Goal: Task Accomplishment & Management: Manage account settings

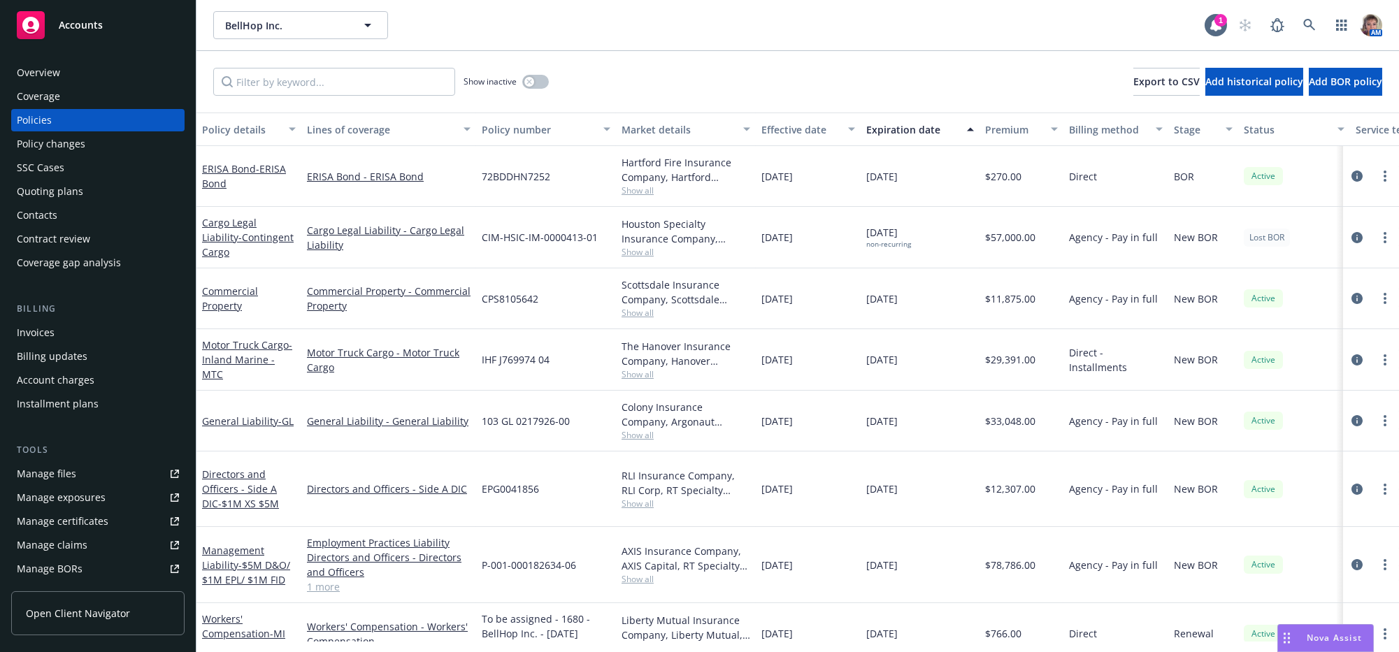
click at [68, 80] on div "Overview" at bounding box center [98, 73] width 162 height 22
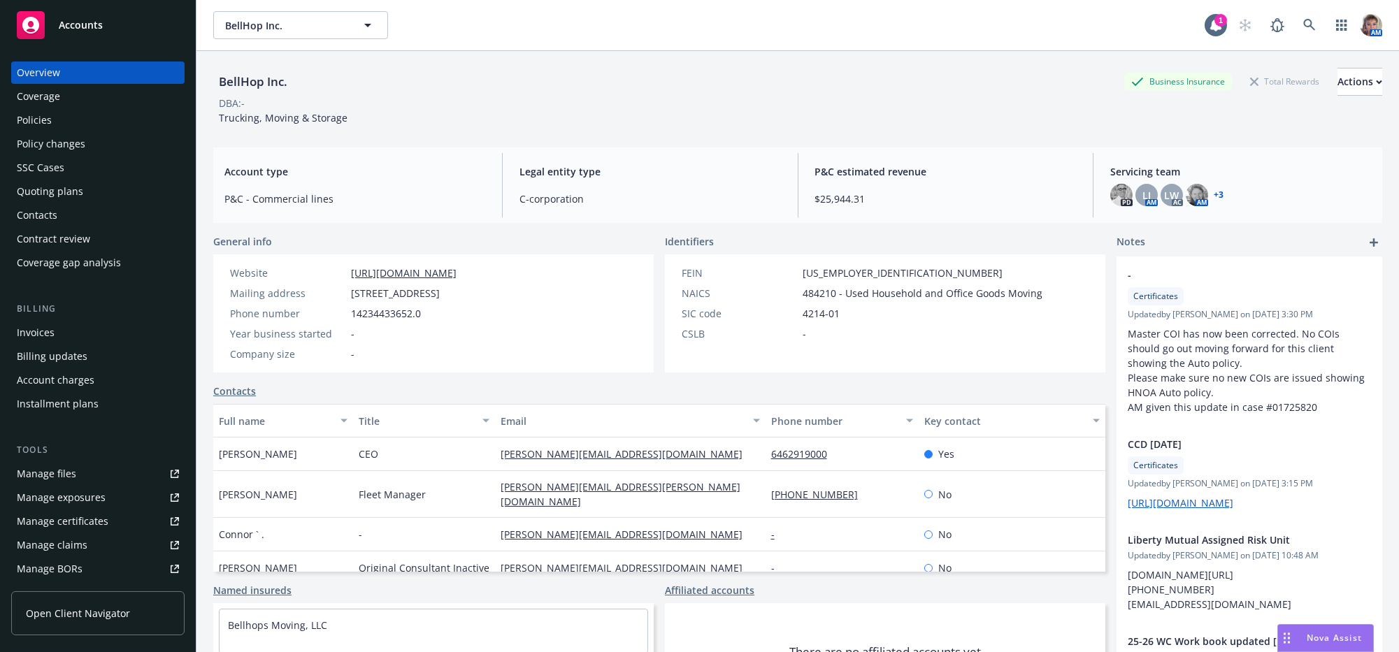
click at [54, 485] on div "Manage files" at bounding box center [46, 474] width 59 height 22
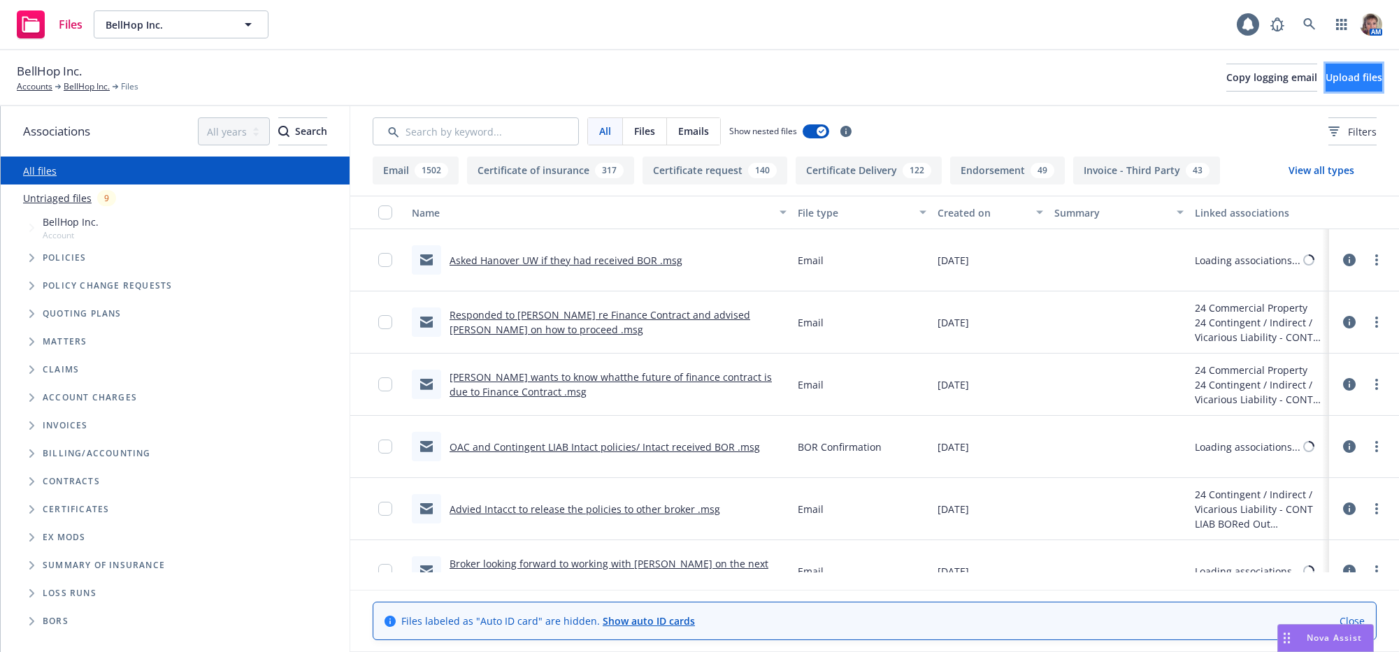
click at [1339, 83] on span "Upload files" at bounding box center [1354, 77] width 57 height 13
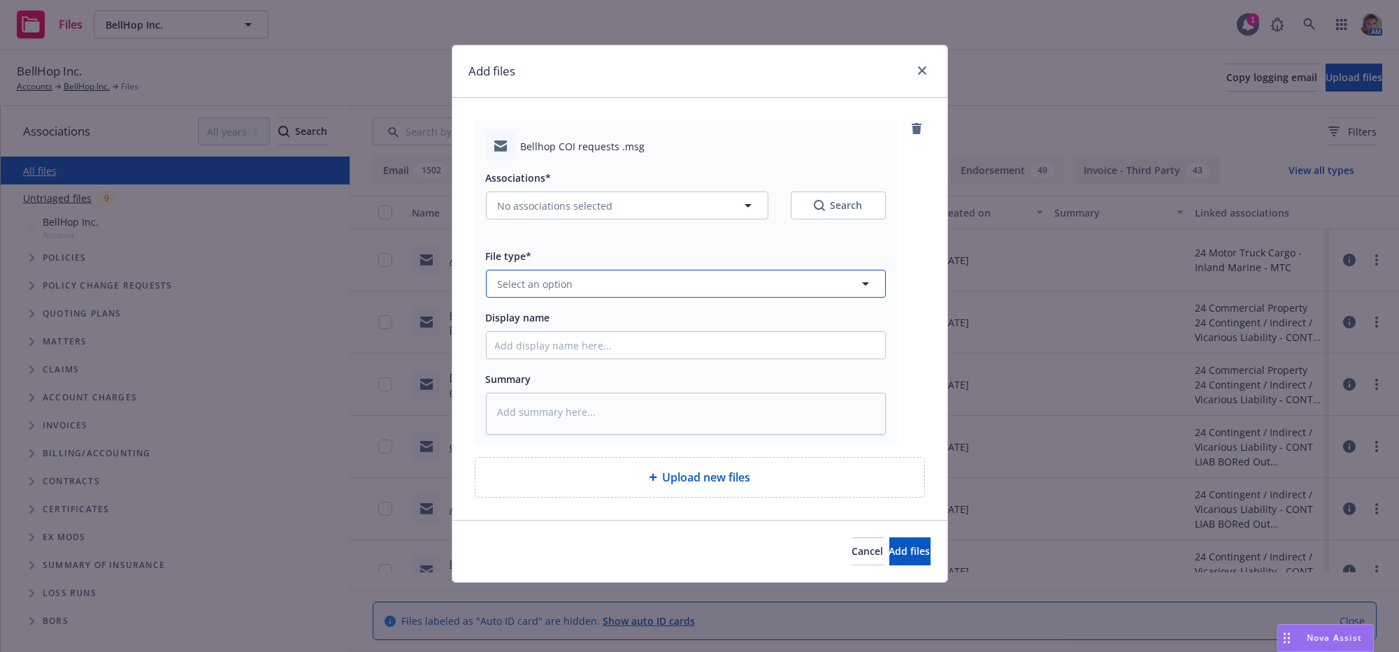
click at [651, 298] on button "Select an option" at bounding box center [686, 284] width 400 height 28
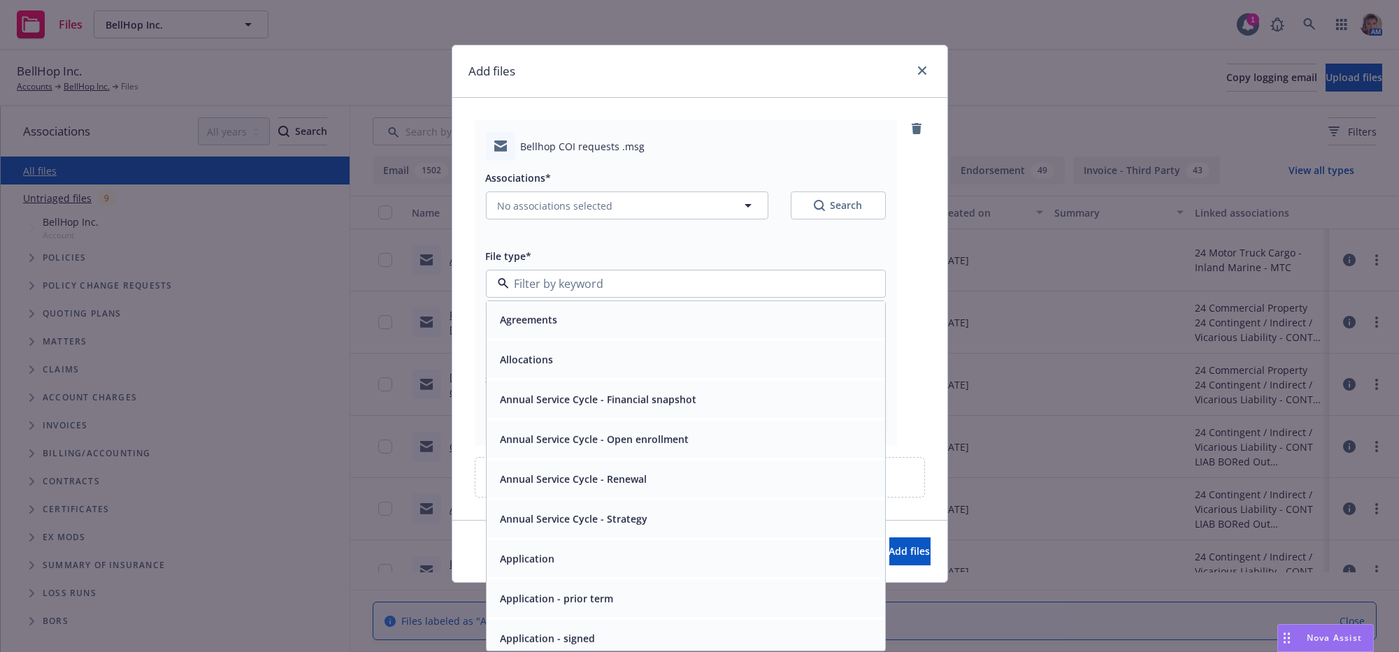
type input "e"
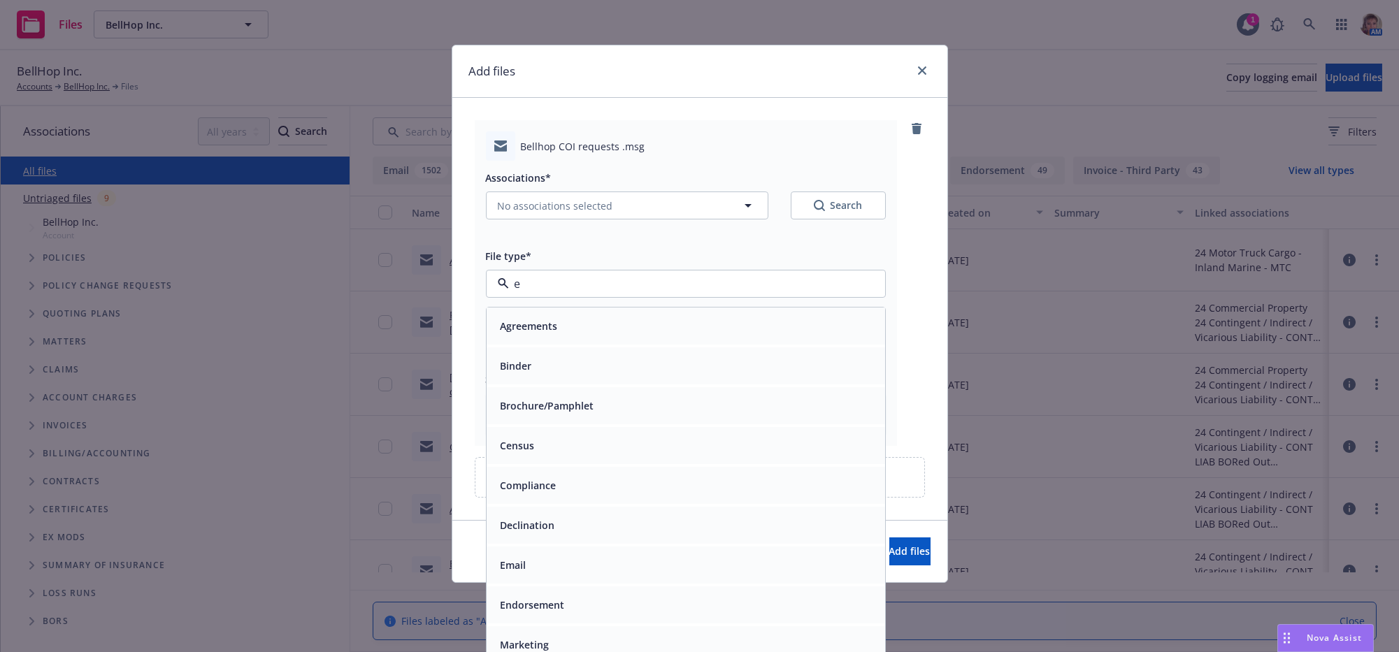
click at [606, 576] on div "Email" at bounding box center [686, 566] width 382 height 20
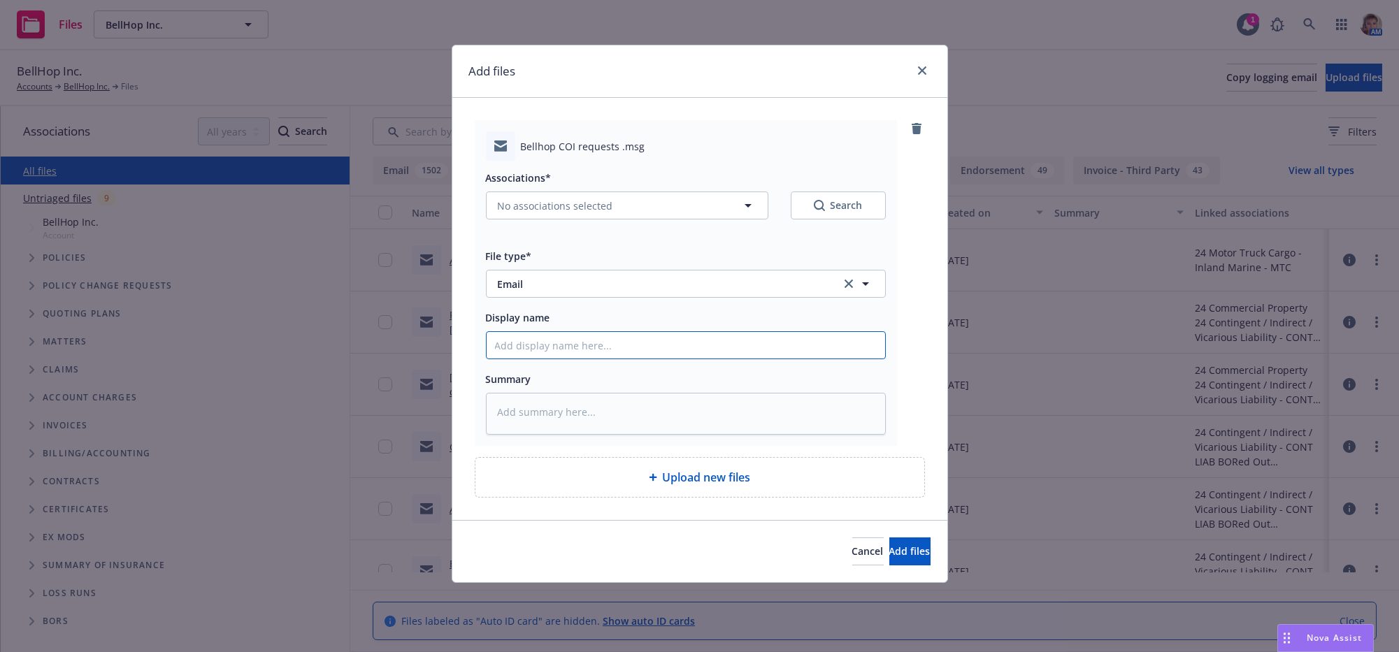
click at [570, 359] on input "Display name" at bounding box center [686, 345] width 398 height 27
type textarea "x"
type input "A"
type textarea "x"
type input "Ad"
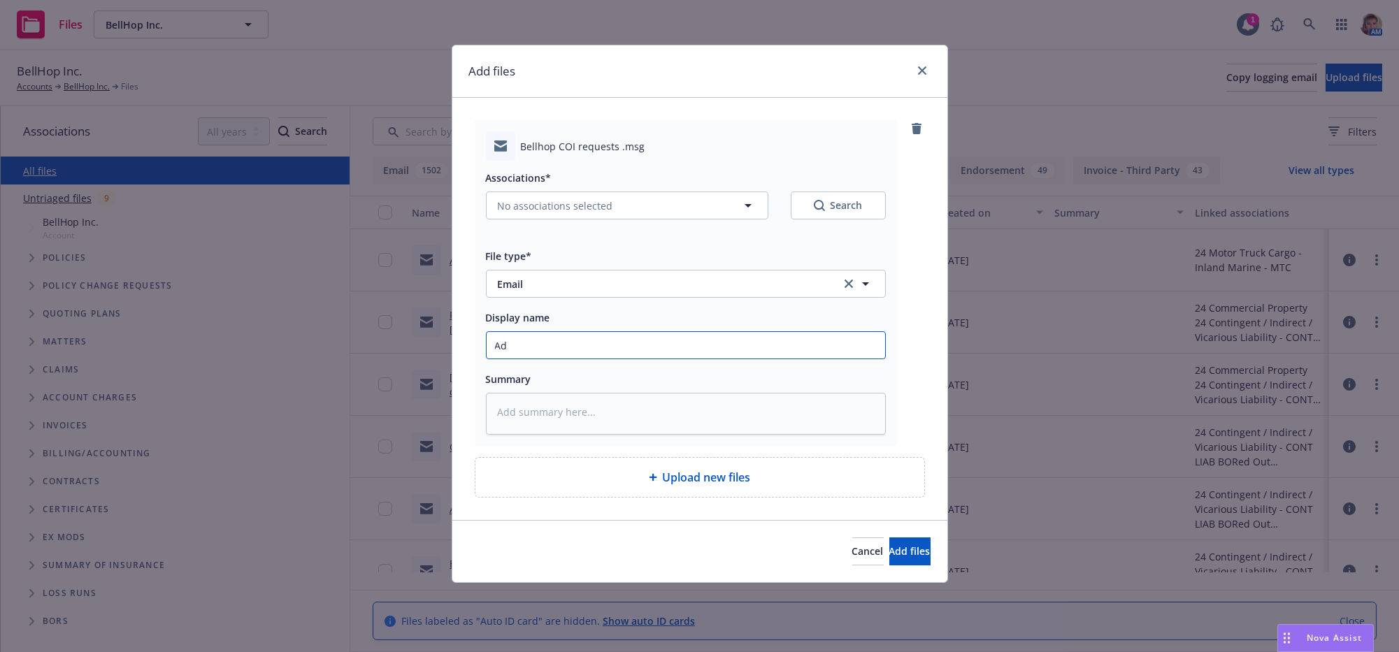
type textarea "x"
type input "Adv"
type textarea "x"
type input "Advi"
type textarea "x"
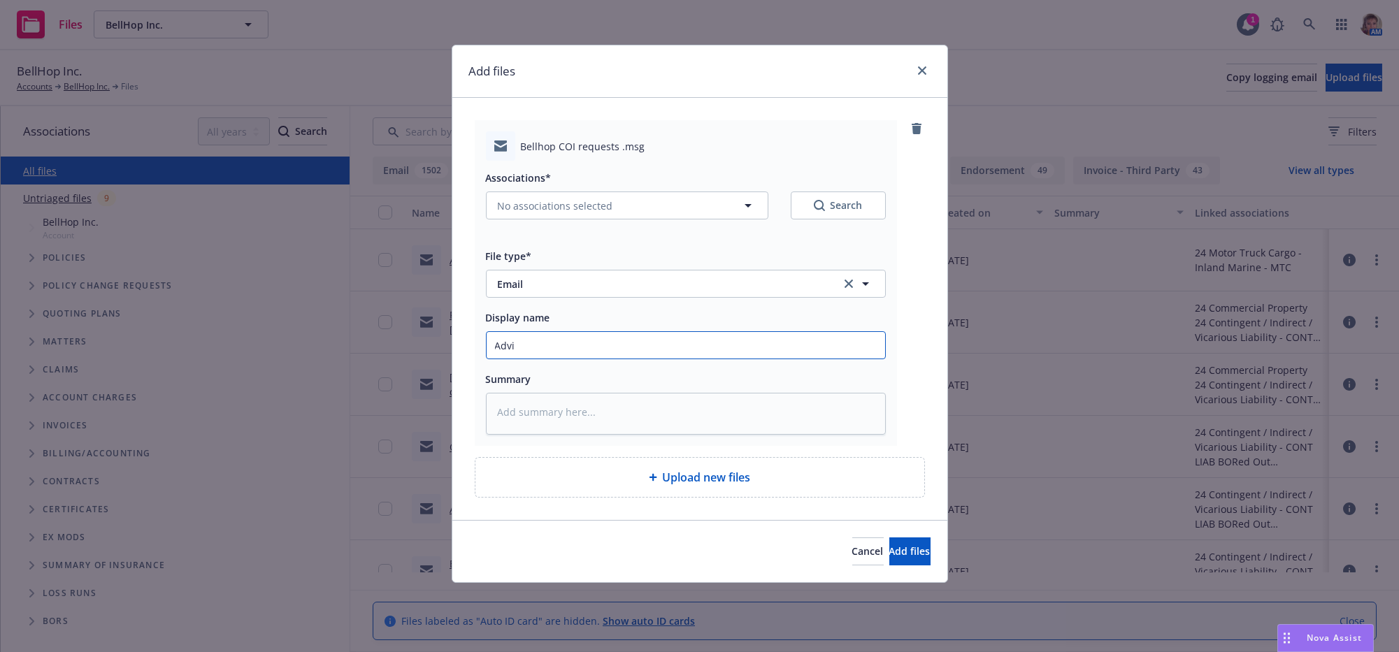
type input "Advis"
type textarea "x"
type input "Advise"
type textarea "x"
type input "Advised"
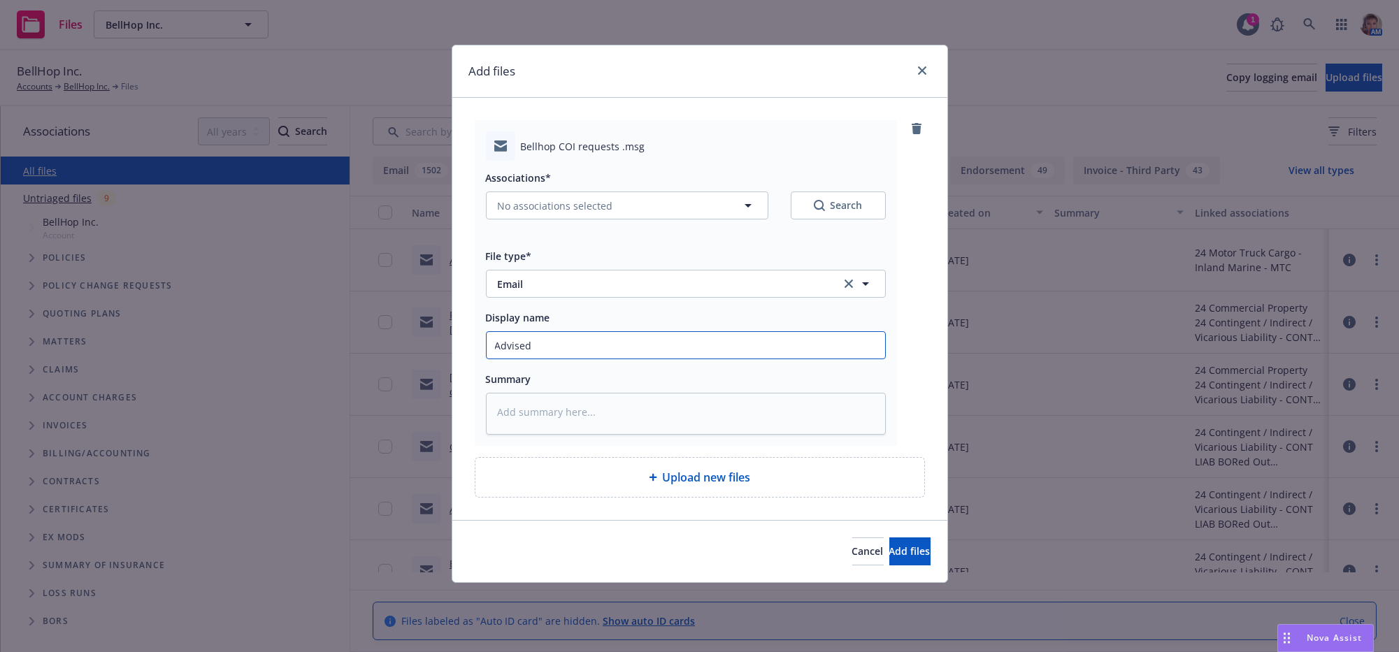
type textarea "x"
type input "Advised"
type textarea "x"
type input "Advised E"
type textarea "x"
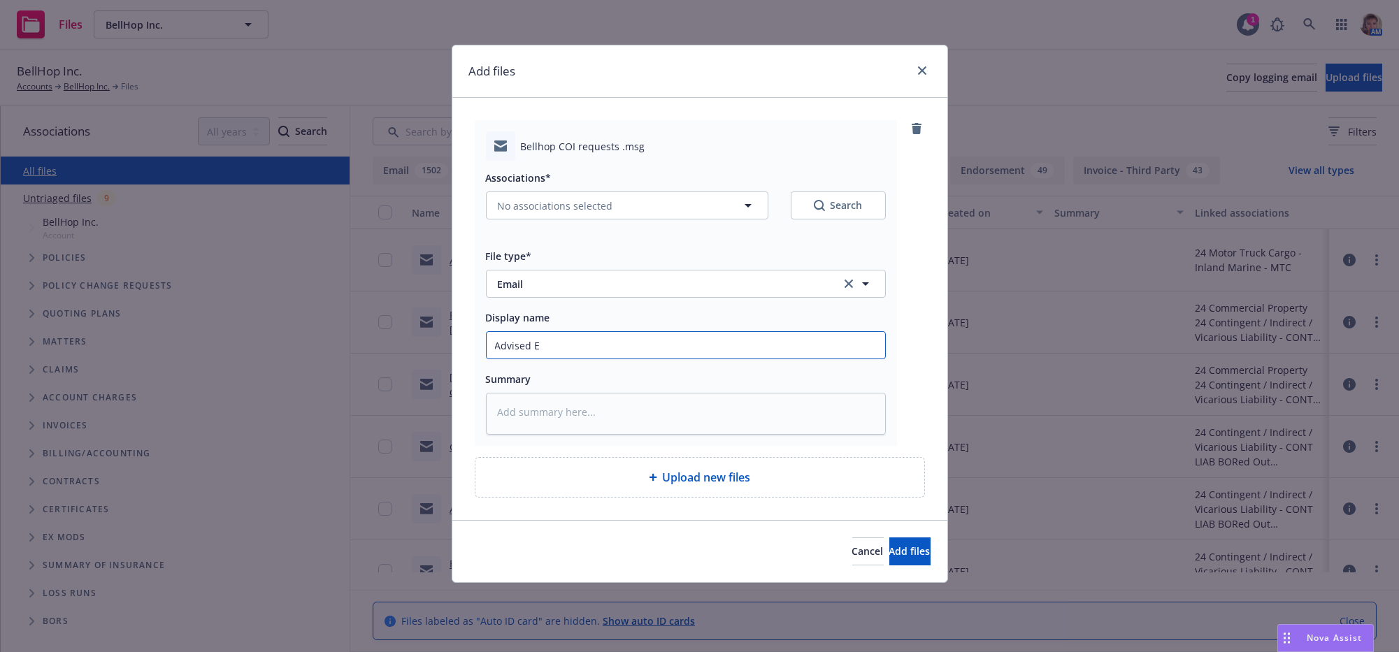
type input "Advised Er"
type textarea "x"
type input "Advised [PERSON_NAME]"
type textarea "x"
type input "Advised [PERSON_NAME]"
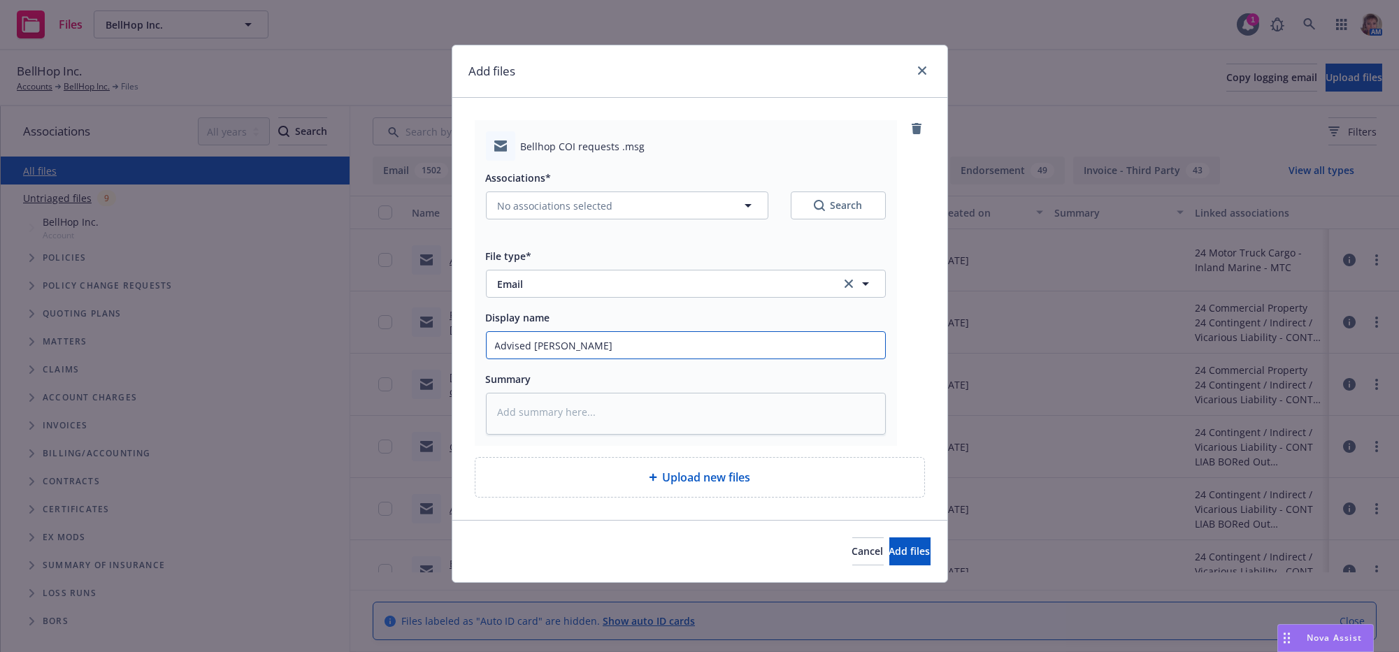
type textarea "x"
type input "Advised [PERSON_NAME]"
type textarea "x"
type input "Advised [PERSON_NAME]"
type textarea "x"
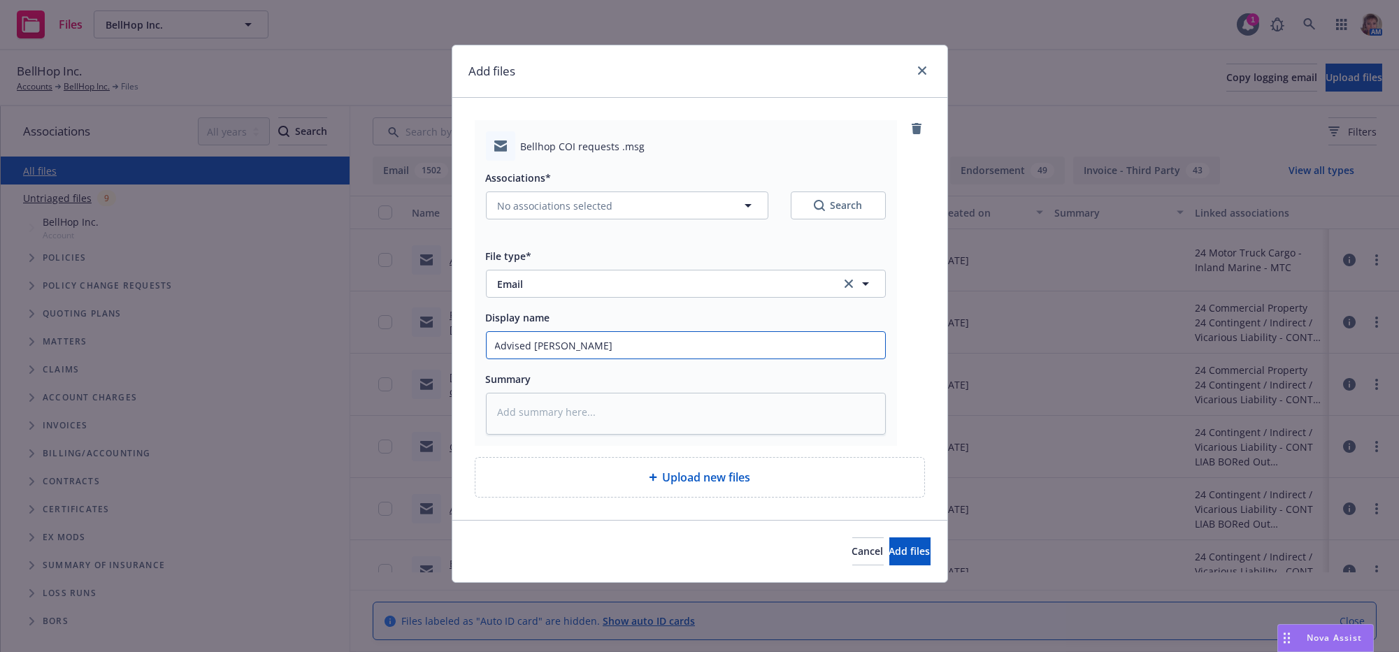
type input "Advised [PERSON_NAME] we s"
type textarea "x"
type input "Advised [PERSON_NAME]"
type textarea "x"
type input "Advised [PERSON_NAME]"
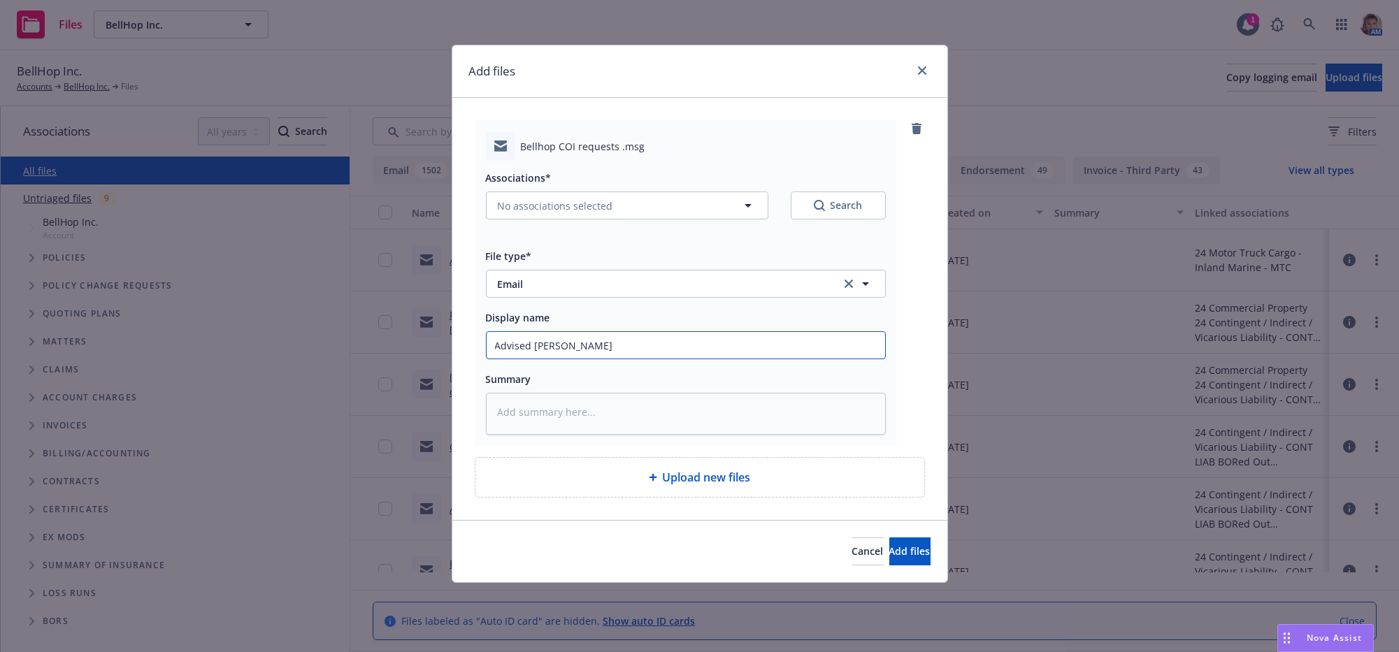
type textarea "x"
type input "Advised [PERSON_NAME]"
type textarea "x"
type input "Advised [PERSON_NAME]"
type textarea "x"
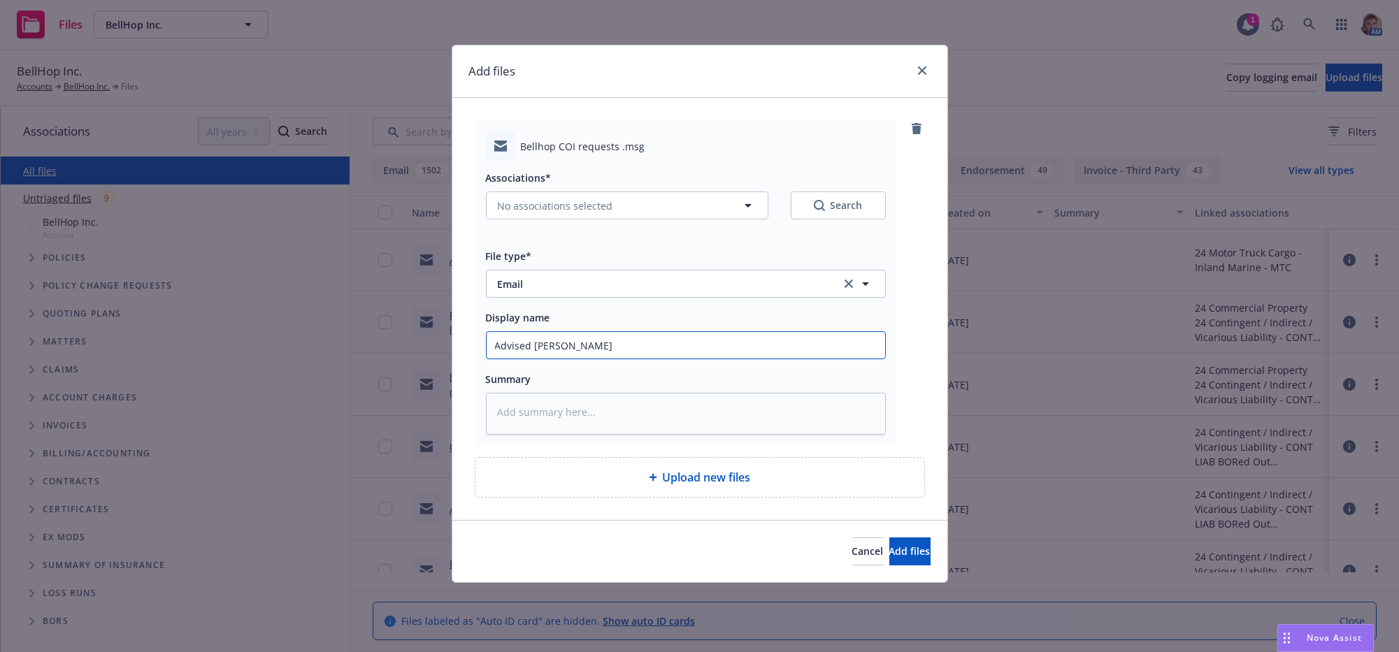
type input "Advised [PERSON_NAME]"
type textarea "x"
type input "Advised [PERSON_NAME]"
type textarea "x"
type input "Advised [PERSON_NAME]"
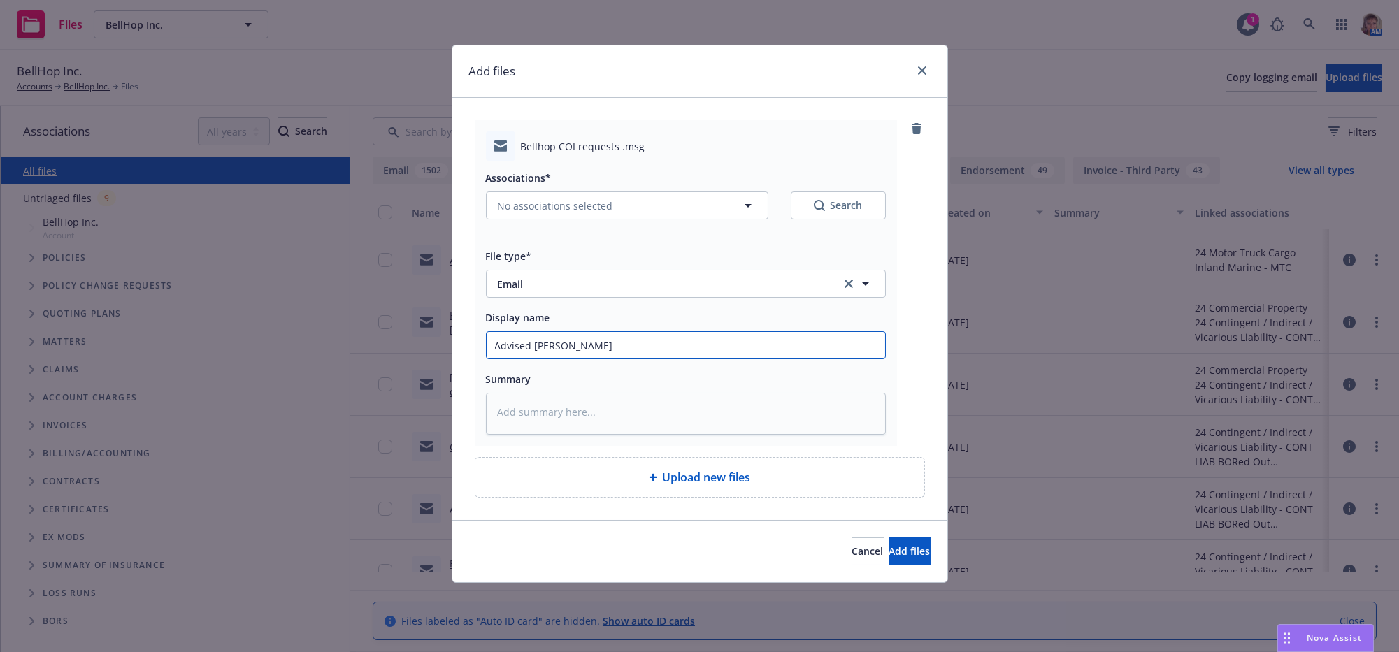
type textarea "x"
type input "Advised [PERSON_NAME]"
type textarea "x"
type input "Advised [PERSON_NAME]"
type textarea "x"
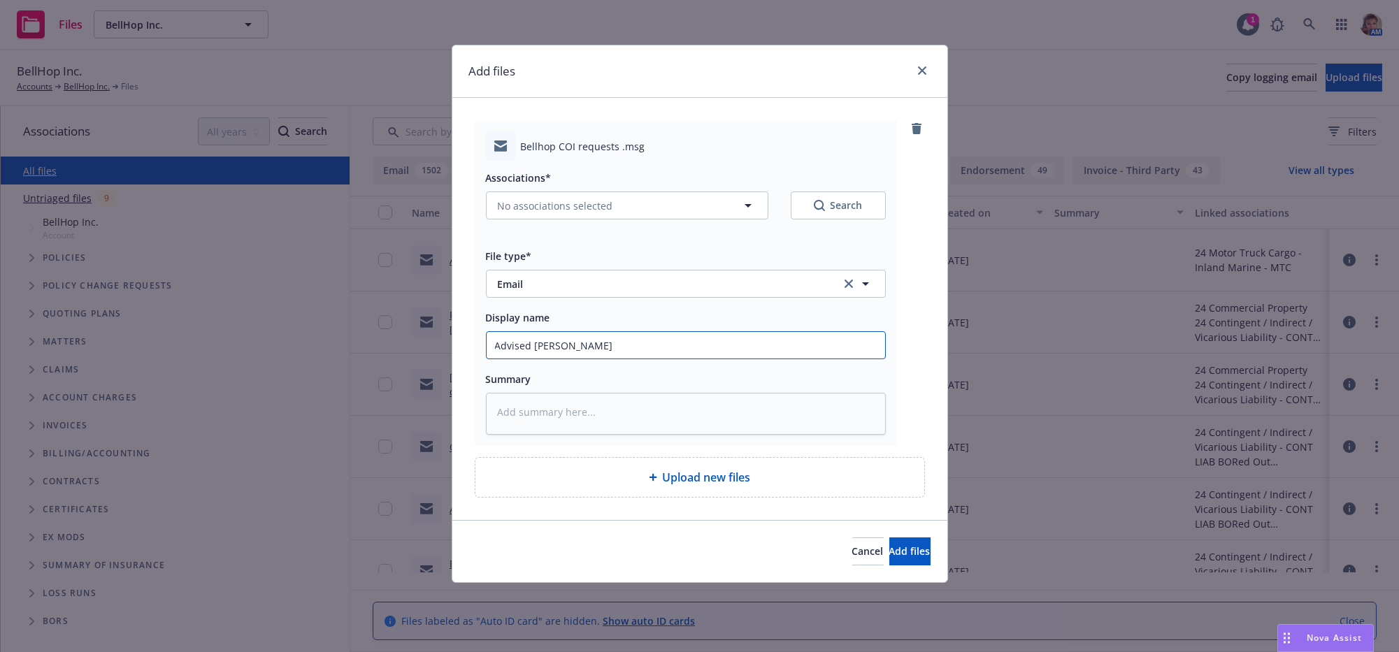
type input "Advised [PERSON_NAME]"
type textarea "x"
type input "Advised [PERSON_NAME] we s"
type textarea "x"
type input "Advised [PERSON_NAME] we sh"
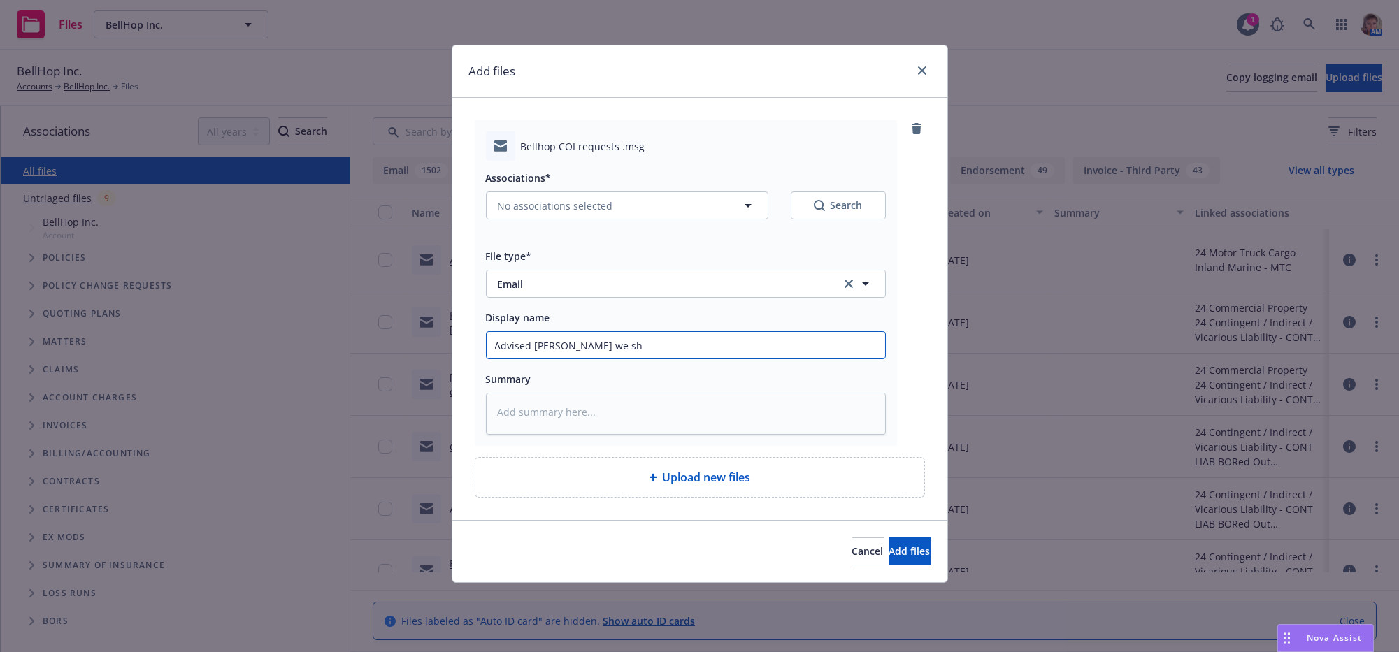
type textarea "x"
type input "Advised [PERSON_NAME] we sho"
type textarea "x"
type input "Advised [PERSON_NAME] we shou"
type textarea "x"
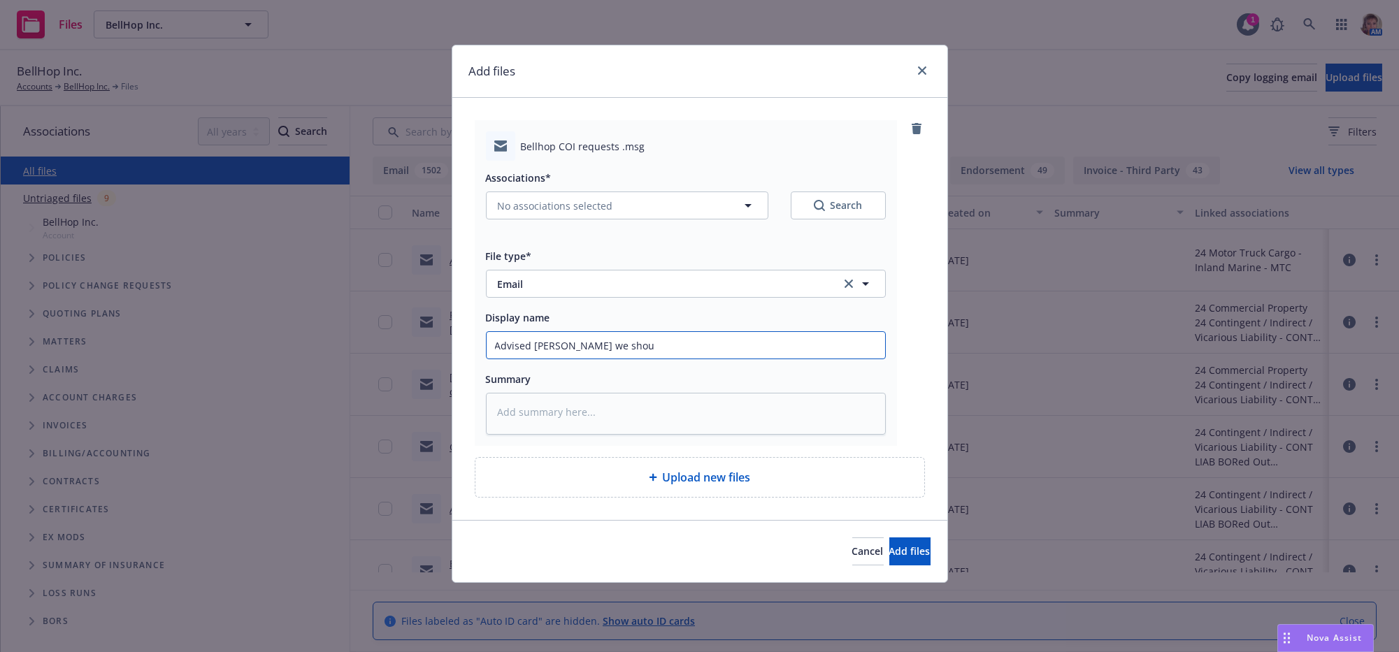
type input "Advised [PERSON_NAME] we shoul"
type textarea "x"
type input "Advised [PERSON_NAME] we should"
type textarea "x"
type input "Advised [PERSON_NAME] we should"
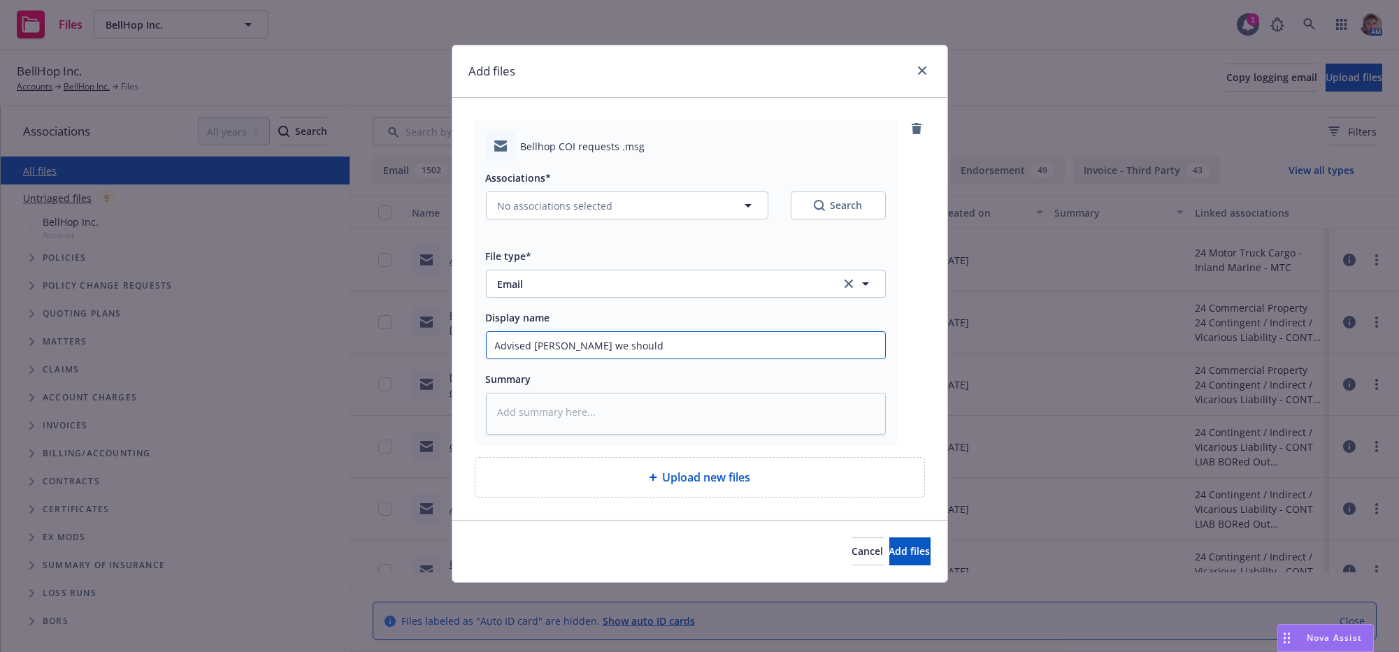
type textarea "x"
type input "Advised [PERSON_NAME] we should l"
type textarea "x"
type input "Advised [PERSON_NAME] we should le"
type textarea "x"
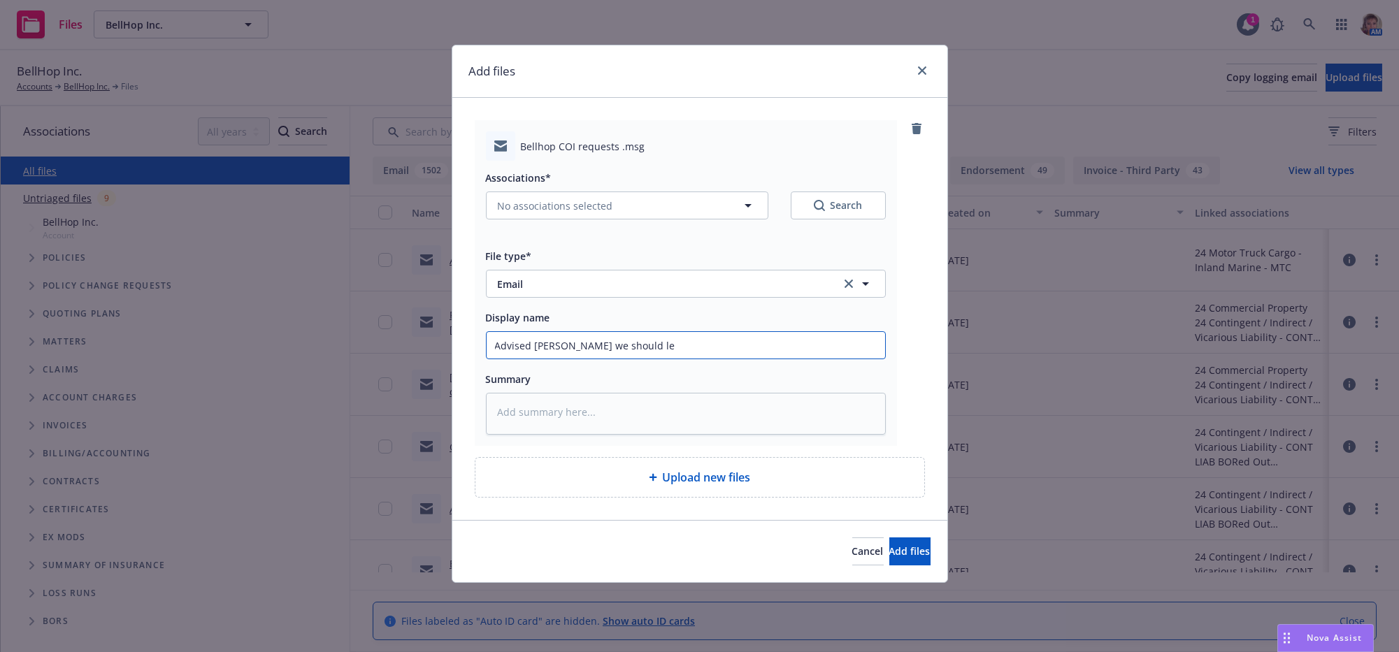
type input "Advised [PERSON_NAME] we should let"
type textarea "x"
type input "Advised [PERSON_NAME] we should let"
type textarea "x"
type input "Advised [PERSON_NAME] we should let c"
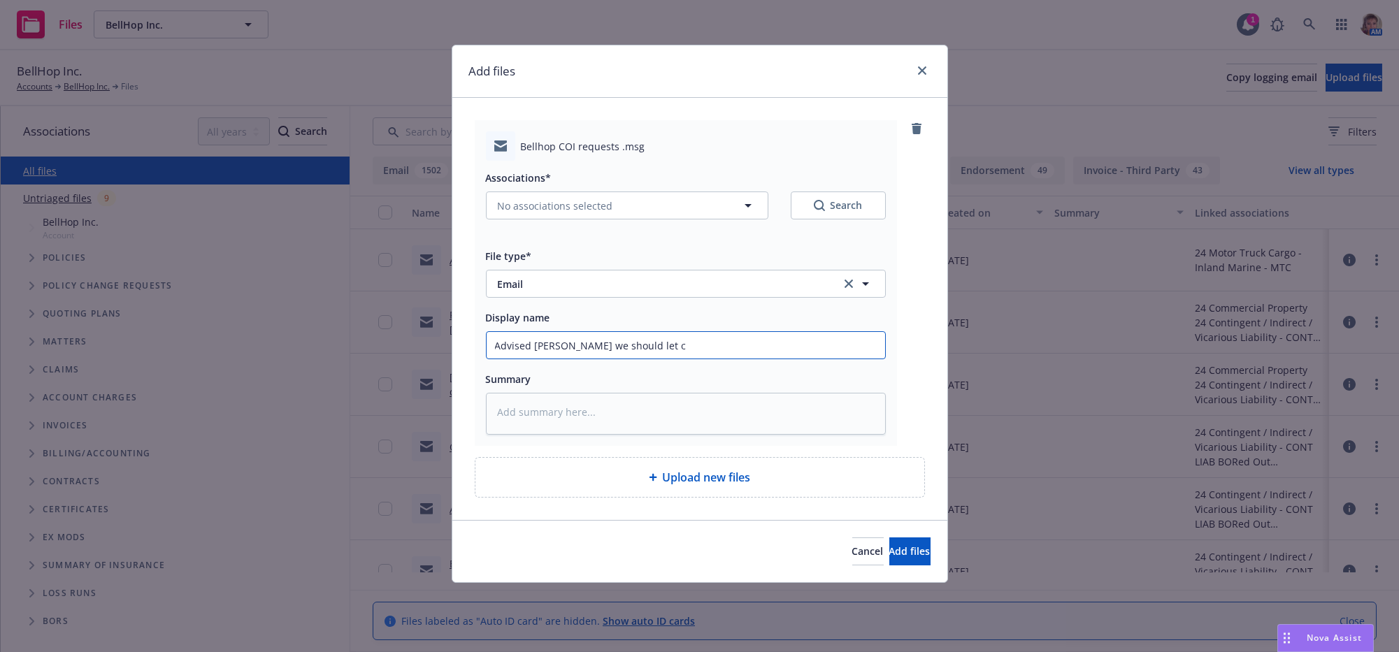
type textarea "x"
type input "Advised [PERSON_NAME] we should let cl"
type textarea "x"
type input "Advised [PERSON_NAME] we should let clie"
type textarea "x"
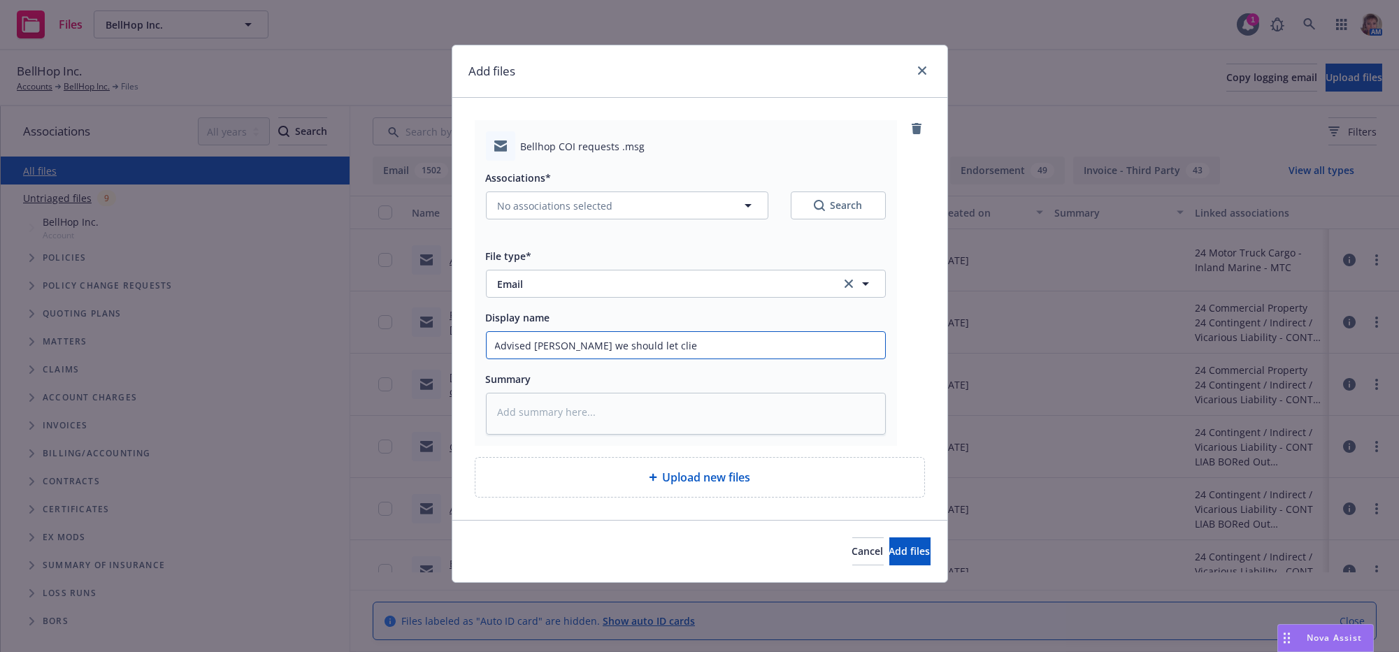
type input "Advised [PERSON_NAME] we should let clien"
type textarea "x"
type input "Advised [PERSON_NAME] we should let client"
type textarea "x"
type input "Advised [PERSON_NAME] we should let client"
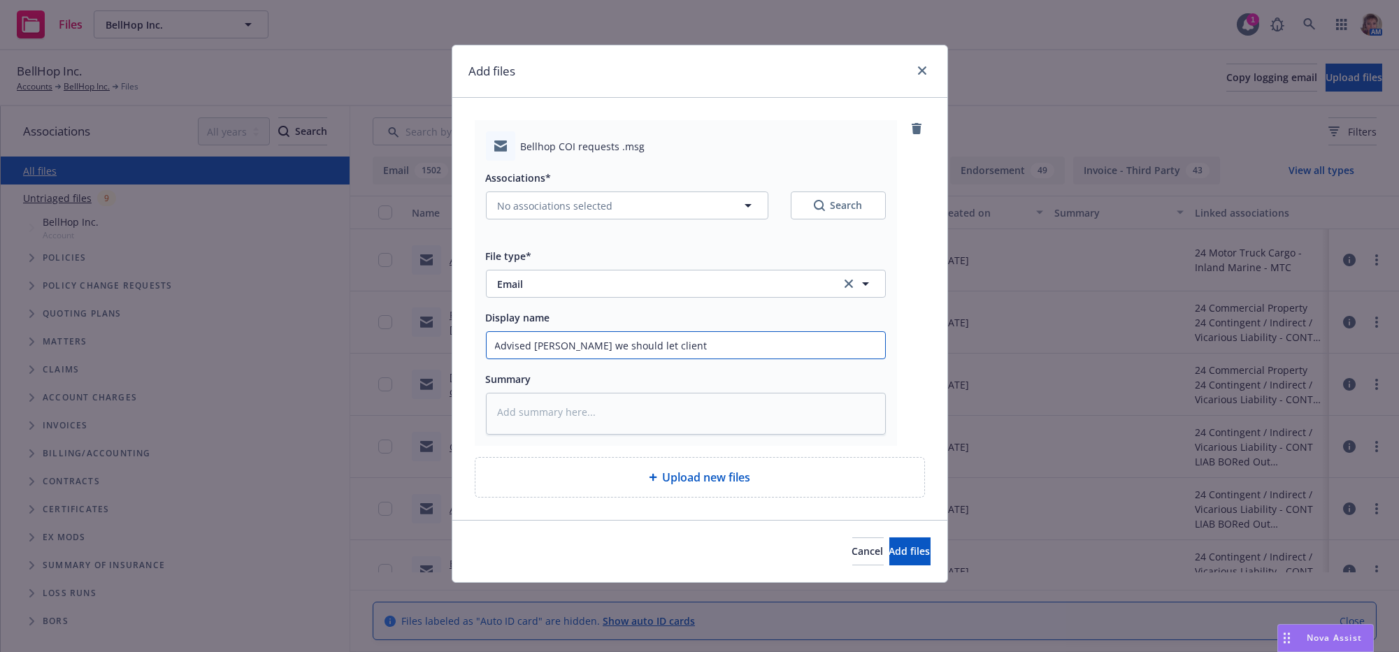
type textarea "x"
type input "Advised [PERSON_NAME] we should let client k"
type textarea "x"
type input "Advised [PERSON_NAME] we should let client kn"
type textarea "x"
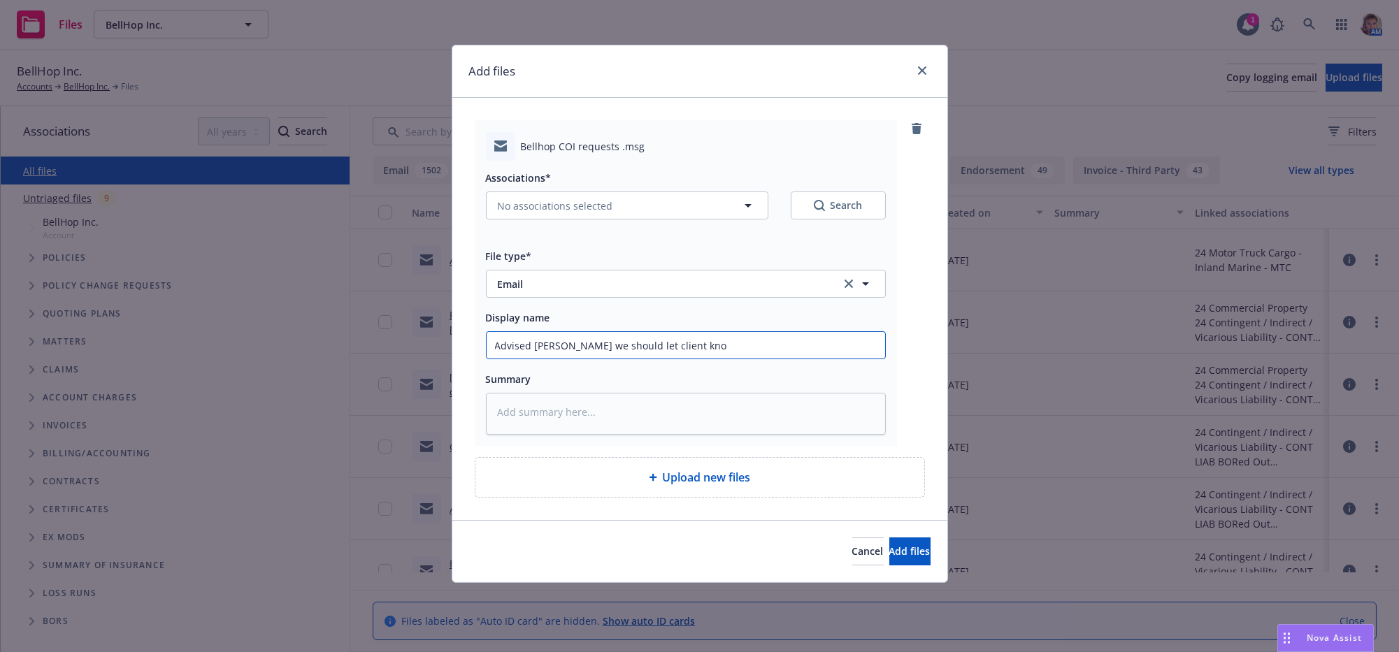
type input "Advised [PERSON_NAME] we should let client know"
type textarea "x"
type input "Advised [PERSON_NAME] we should let client know"
type textarea "x"
type input "Advised [PERSON_NAME] we should let client know w"
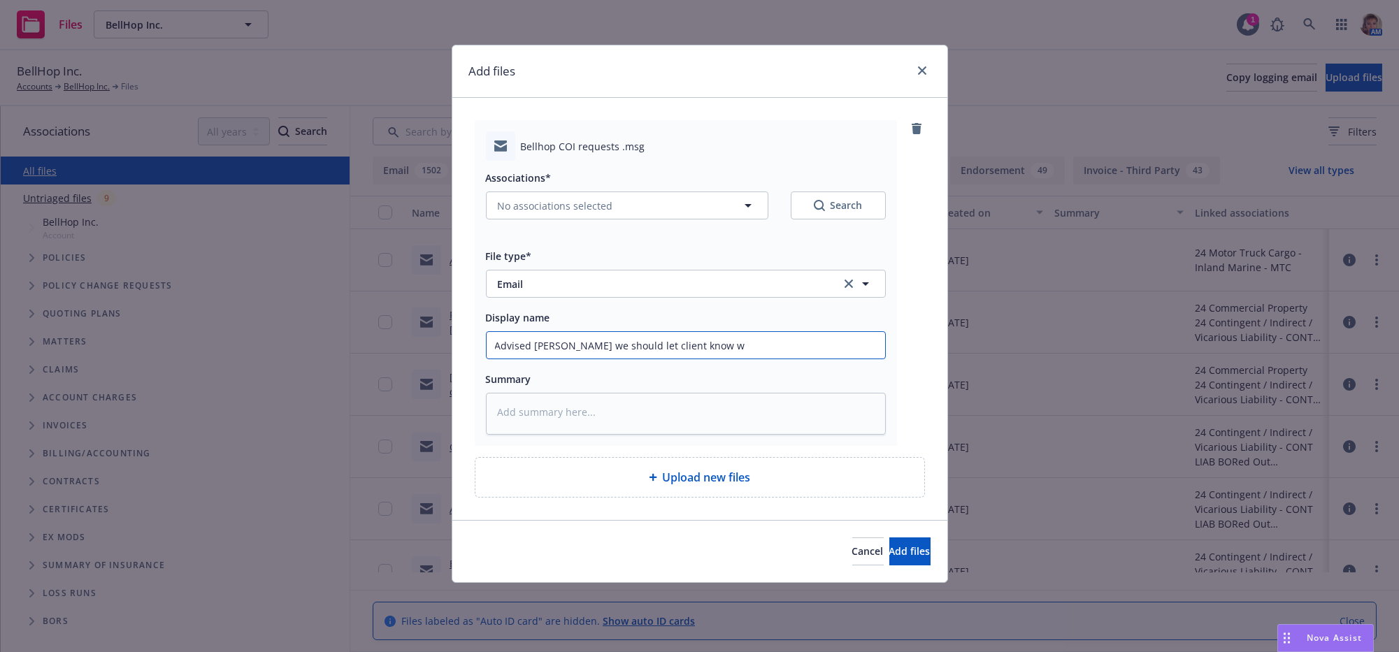
type textarea "x"
type input "Advised [PERSON_NAME] we should let client know we"
type textarea "x"
type input "Advised [PERSON_NAME] we should let client know we"
type textarea "x"
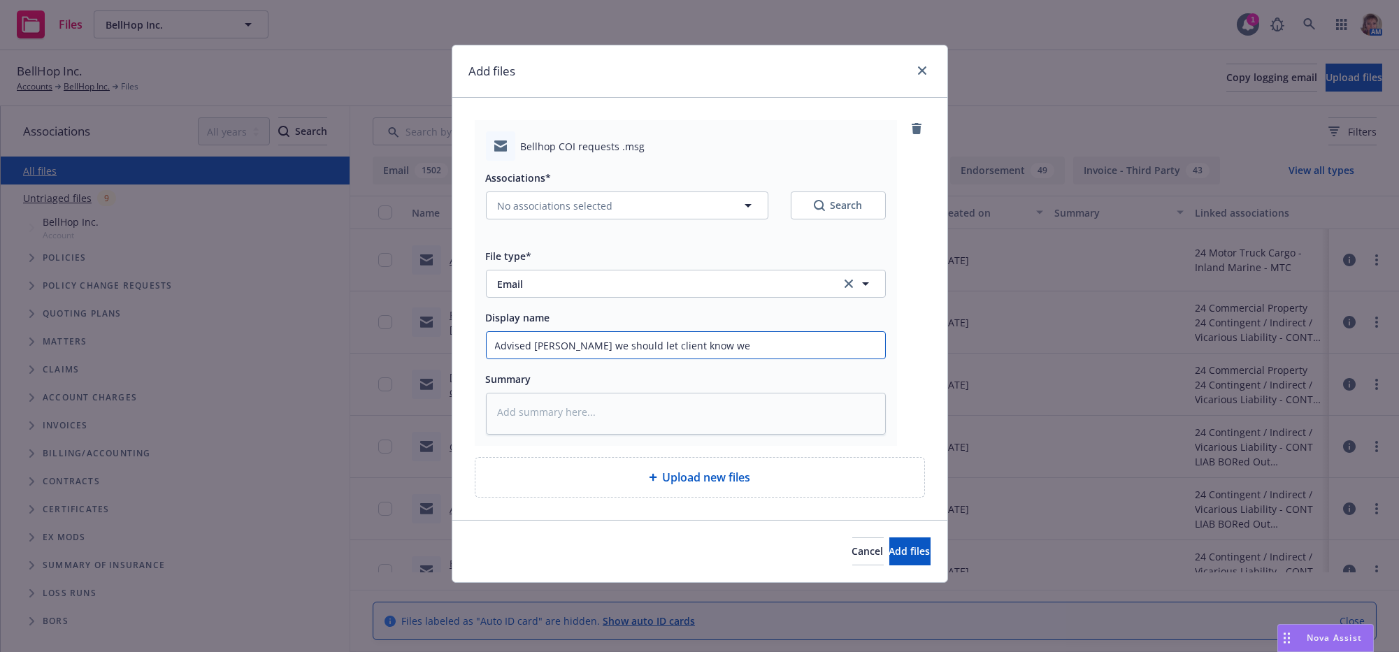
type input "Advised [PERSON_NAME] we should let client know we a"
type textarea "x"
type input "Advised [PERSON_NAME] we should let client know we ar"
type textarea "x"
type input "Advised [PERSON_NAME] we should let client know we are"
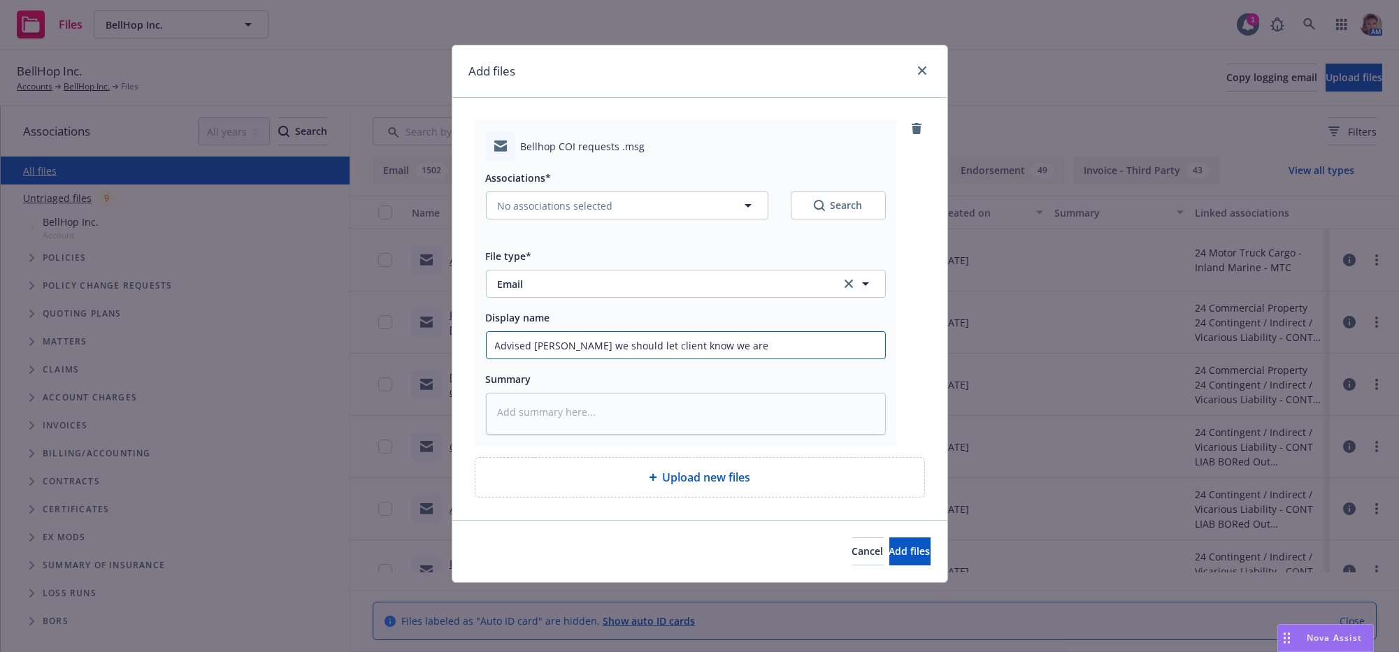
type textarea "x"
type input "Advised [PERSON_NAME] we should let client know we are"
type textarea "x"
type input "Advised [PERSON_NAME] we should let client know we are n"
type textarea "x"
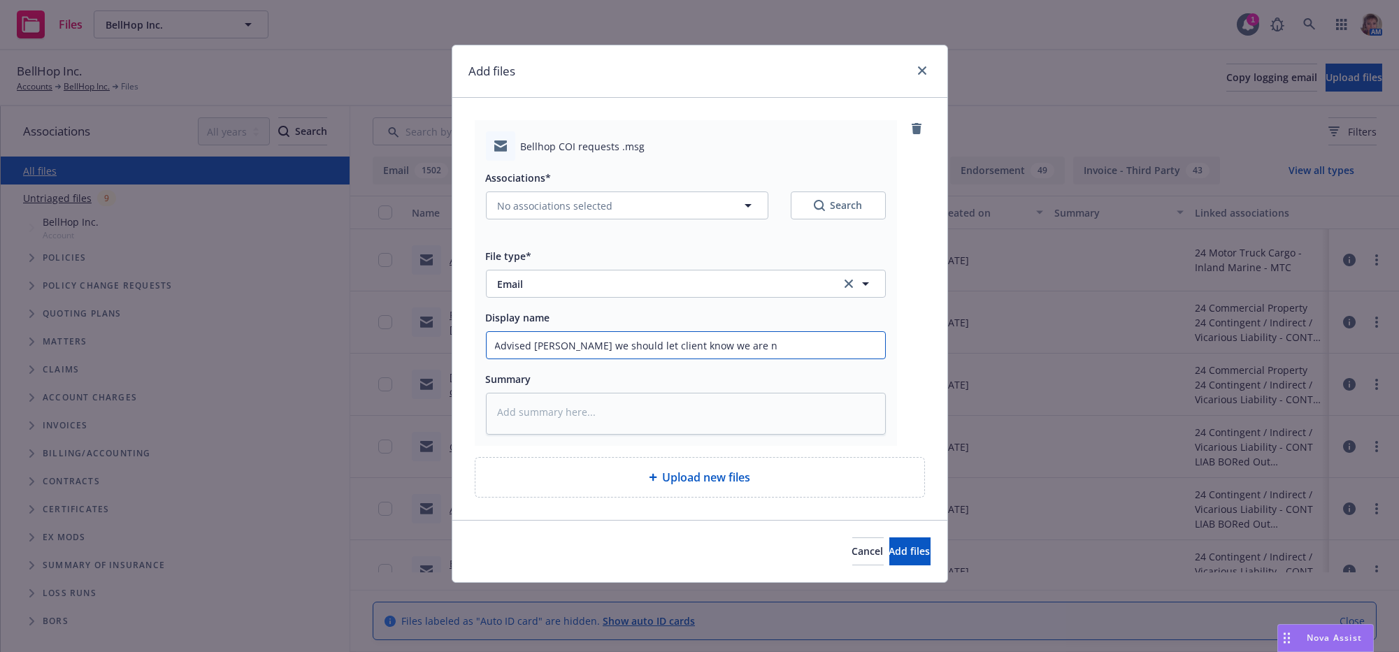
type input "Advised [PERSON_NAME] we should let client know we are no"
type textarea "x"
type input "Advised [PERSON_NAME] we should let client know we are no"
type textarea "x"
type input "Advised [PERSON_NAME] we should let client know we are no l"
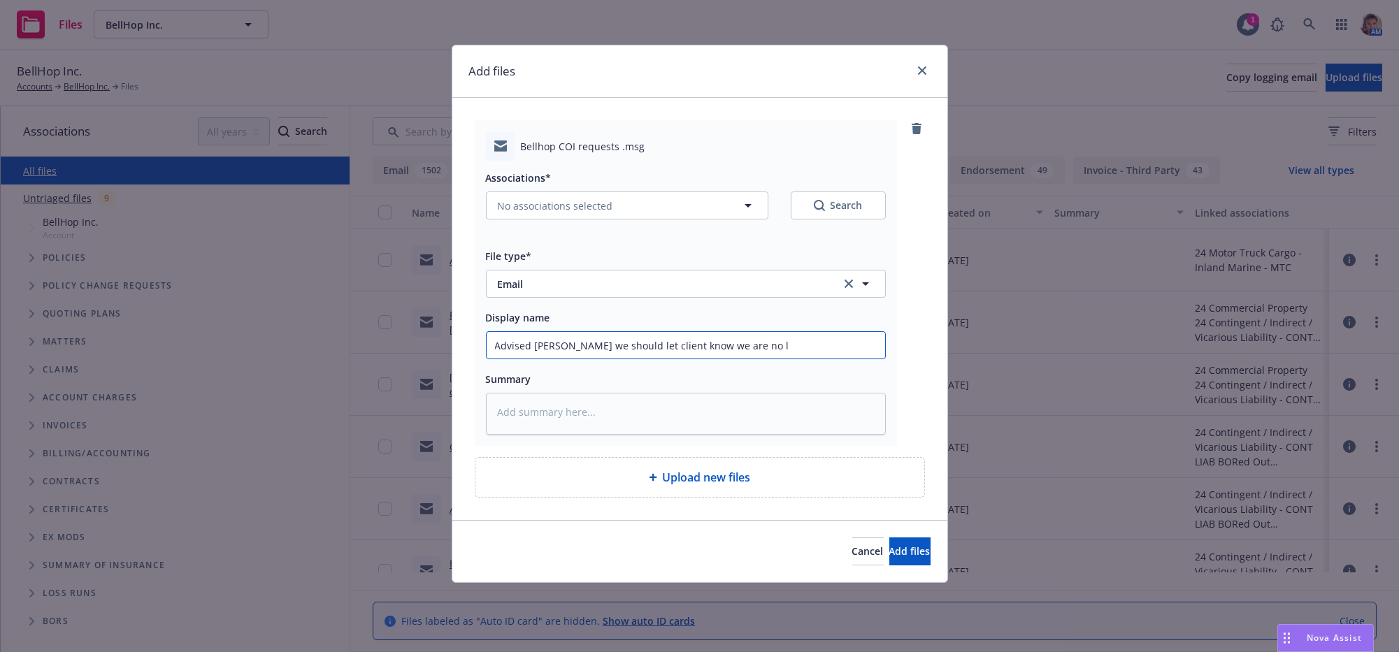
type textarea "x"
type input "Advised [PERSON_NAME] we should let client know we are no lo"
type textarea "x"
type input "Advised [PERSON_NAME] we should let client know we are no lon"
type textarea "x"
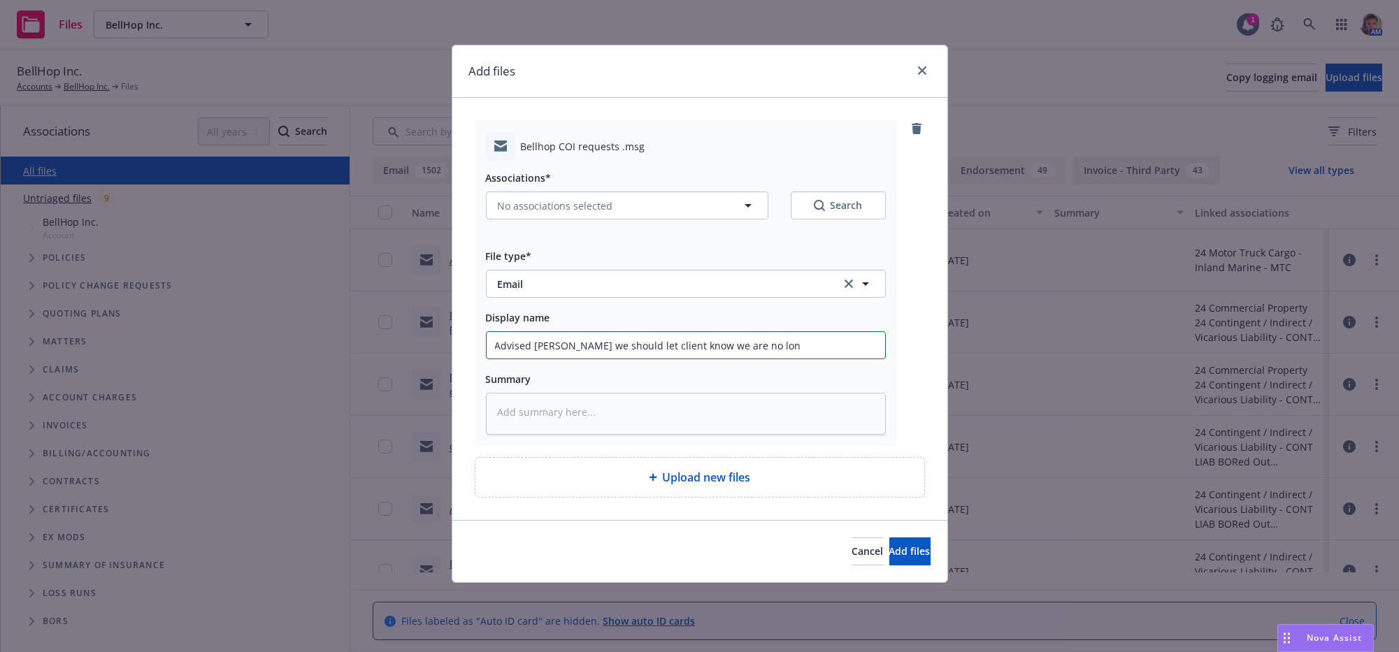
type input "Advised [PERSON_NAME] we should let client know we are no long"
type textarea "x"
type input "Advised [PERSON_NAME] we should let client know we are no longe"
type textarea "x"
type input "Advised [PERSON_NAME] we should let client know we are no longer"
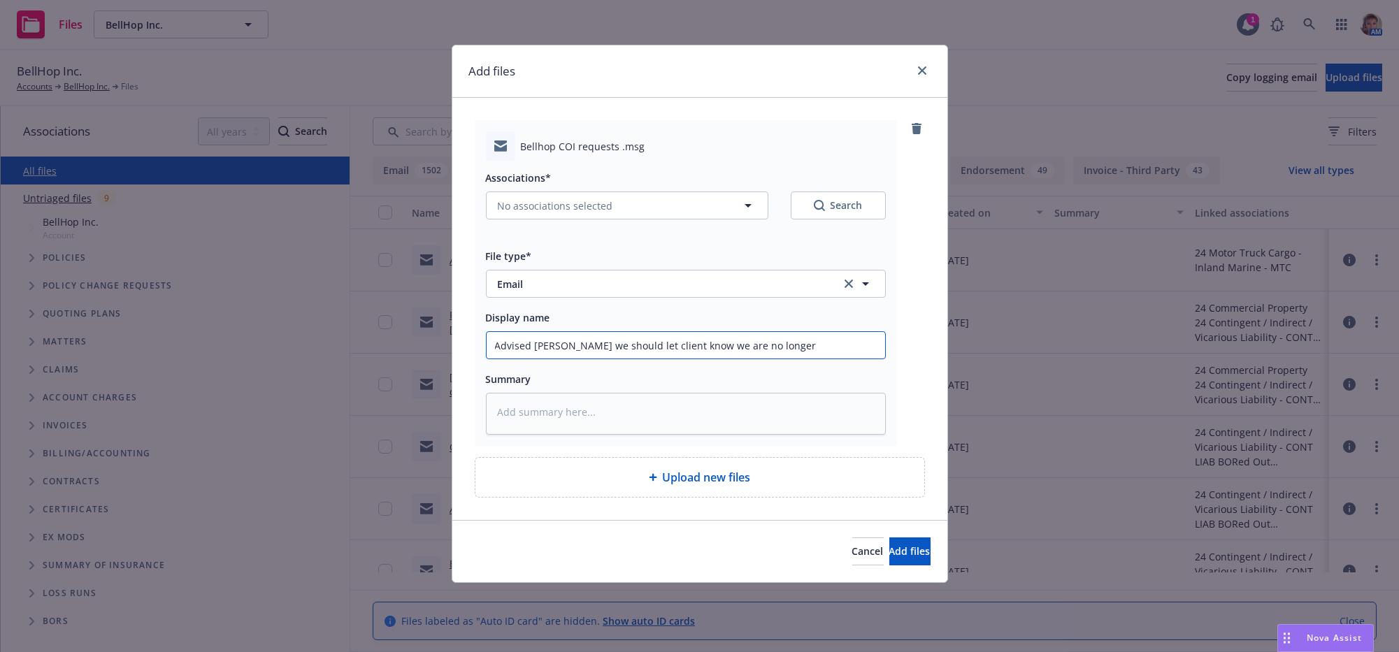
type textarea "x"
type input "Advised [PERSON_NAME] we should let client know we are no longer"
type textarea "x"
type input "Advised [PERSON_NAME] we should let client know we are no longer i"
type textarea "x"
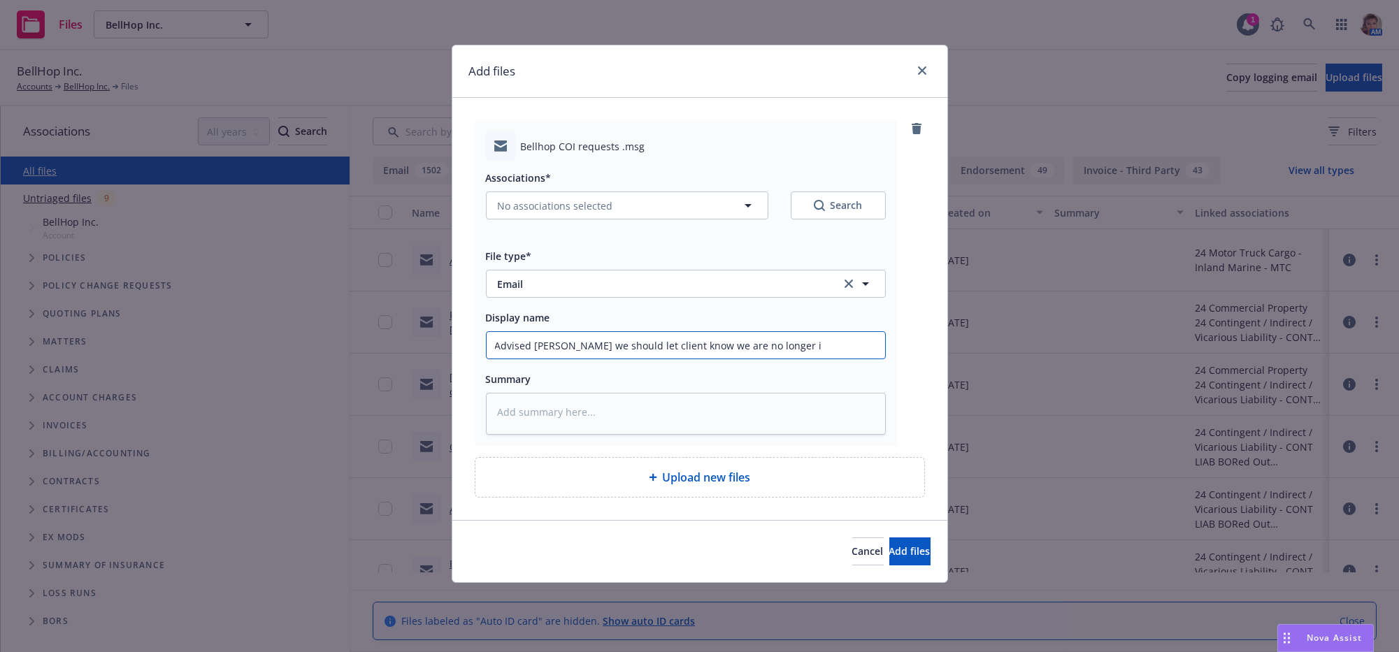
type input "Advised [PERSON_NAME] we should let client know we are no longer is"
type textarea "x"
type input "Advised [PERSON_NAME] we should let client know we are no longer iss"
type textarea "x"
type input "Advised [PERSON_NAME] we should let client know we are no longer issu"
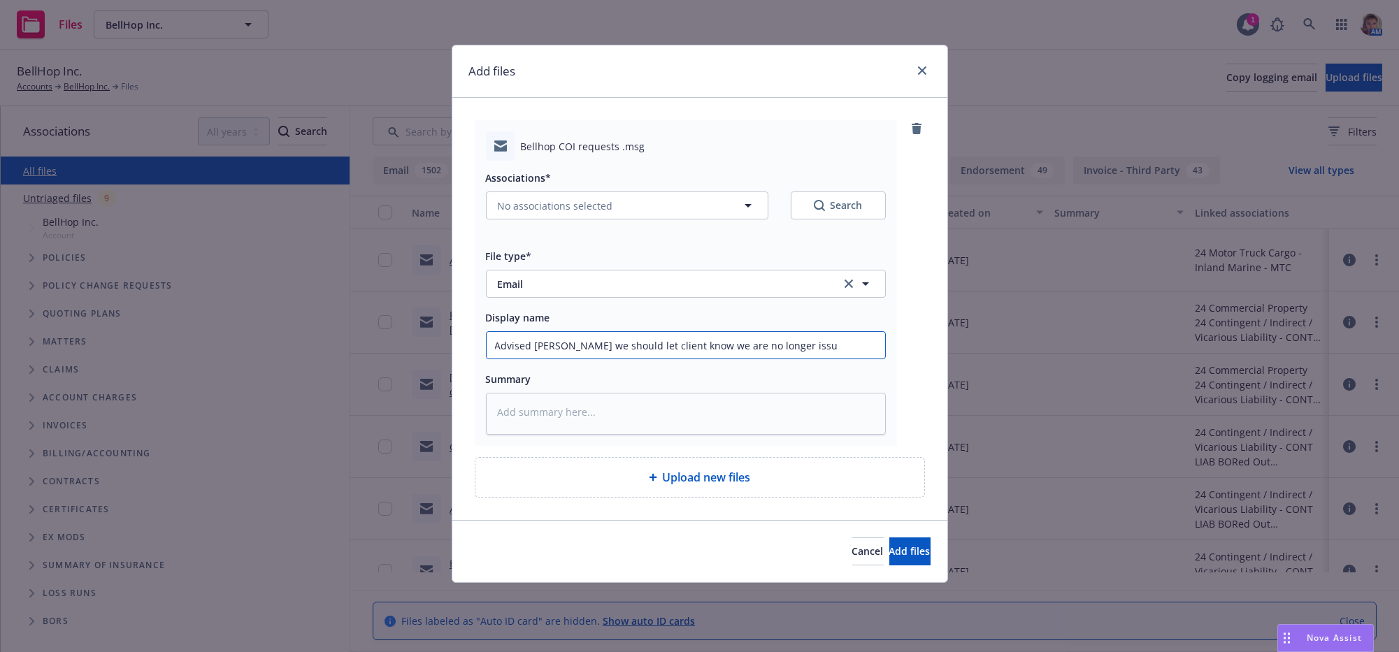
type textarea "x"
type input "Advised [PERSON_NAME] we should let client know we are no longer issui"
type textarea "x"
type input "Advised [PERSON_NAME] we should let client know we are no longer issuin"
type textarea "x"
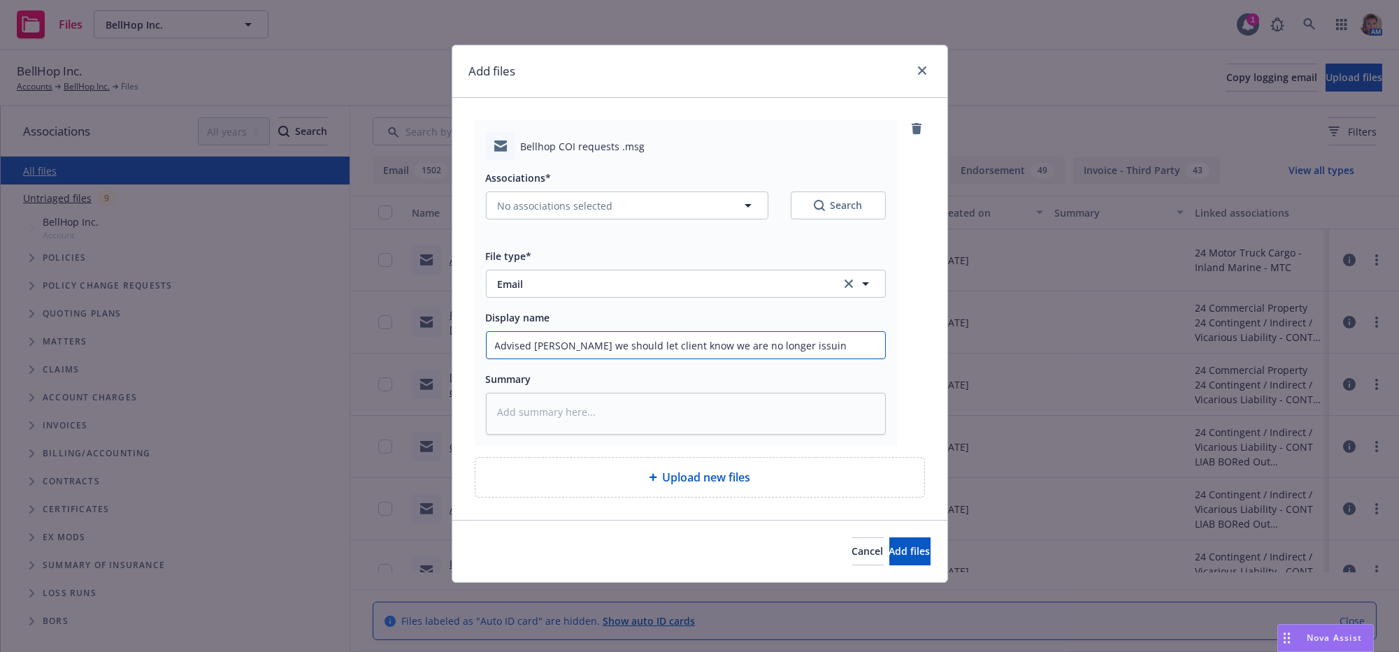
type input "Advised [PERSON_NAME] we should let client know we are no longer issuing"
type textarea "x"
type input "Advised [PERSON_NAME] we should let client know we are no longer issuing"
type textarea "x"
type input "Advised [PERSON_NAME] we should let client know we are no longer issuing S"
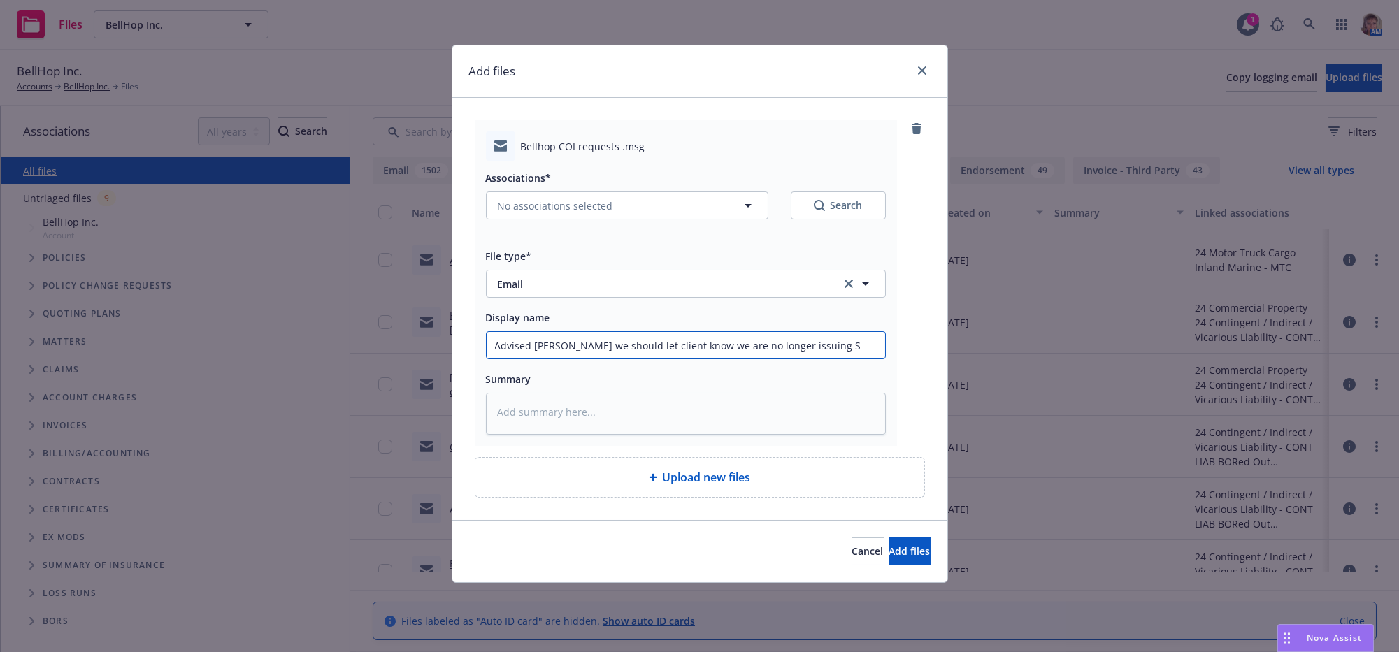
type textarea "x"
type input "Advised [PERSON_NAME] we should let client know we are no longer issuing C"
type textarea "x"
type input "Advised [PERSON_NAME] we should let client know we are no longer issuing CO"
type textarea "x"
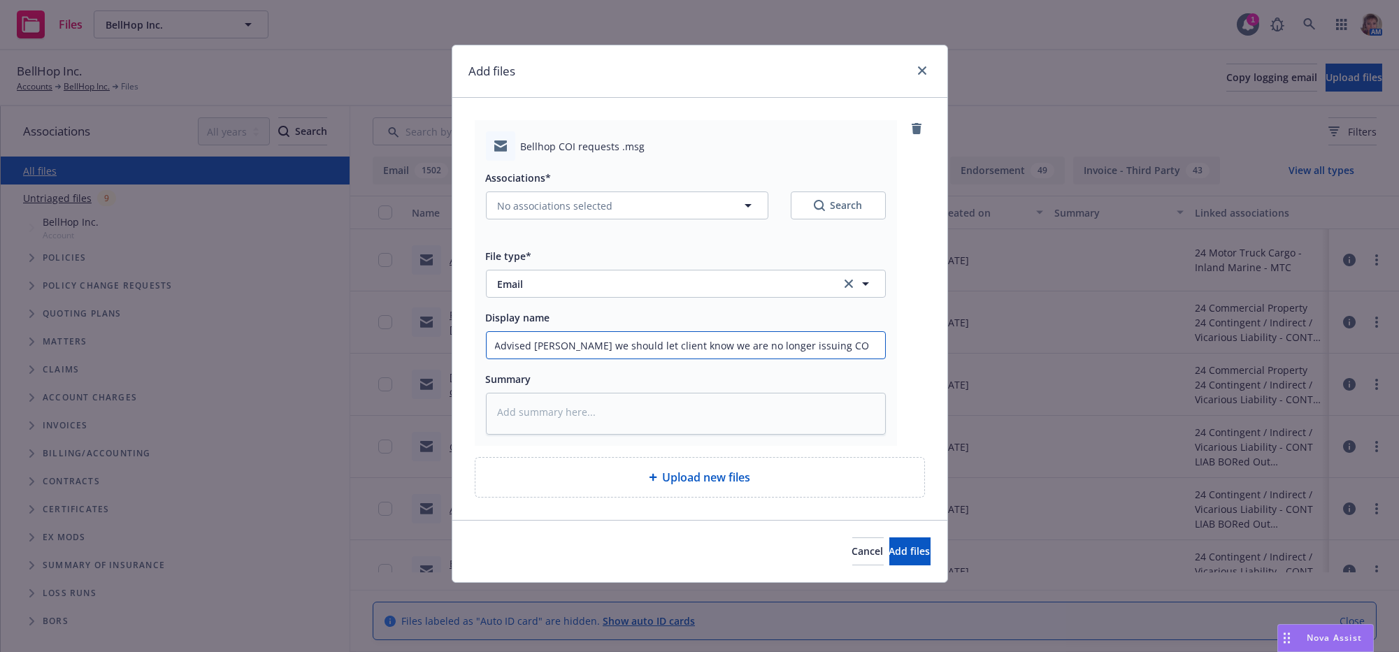
type input "Advised [PERSON_NAME] we should let client know we are no longer issuing COO"
type textarea "x"
type input "Advised [PERSON_NAME] we should let client know we are no longer issuing COOI"
type textarea "x"
type input "Advised [PERSON_NAME] we should let client know we are no longer issuing COO"
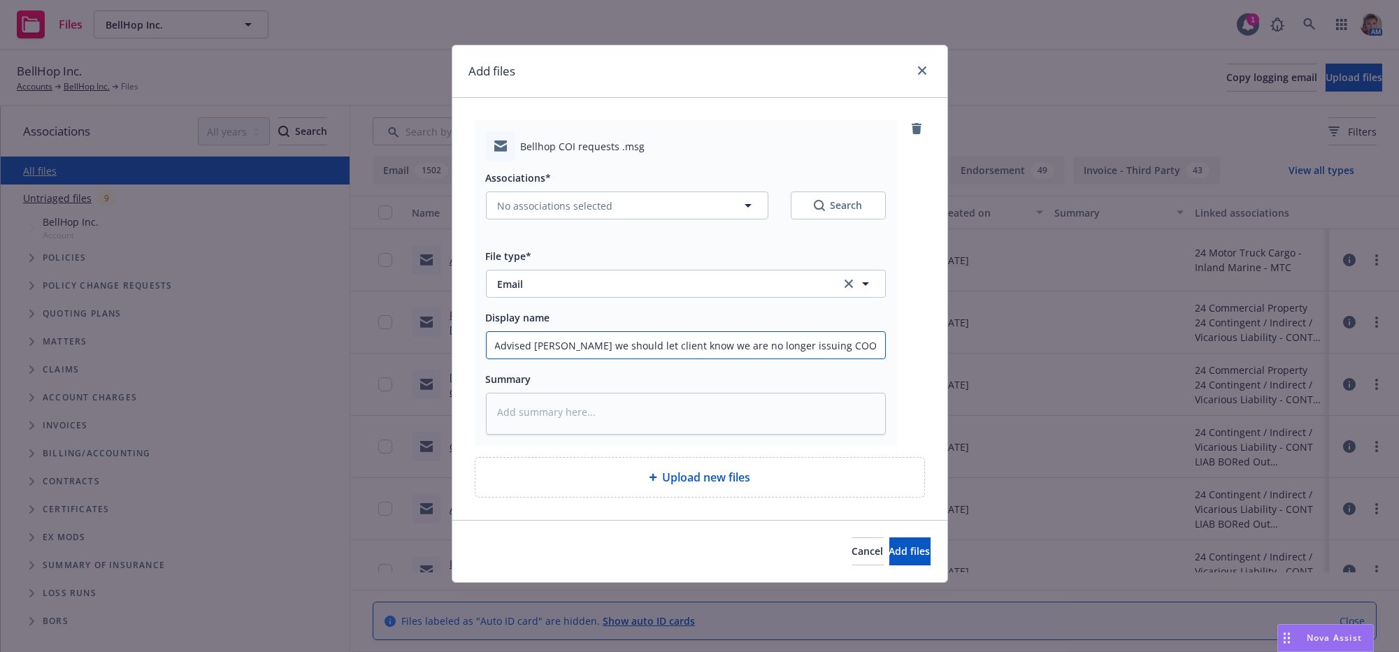
type textarea "x"
type input "Advised [PERSON_NAME] we should let client know we are no longer issuing CO"
type textarea "x"
type input "Advised [PERSON_NAME] we should let client know we are no longer issuing COI"
type textarea "x"
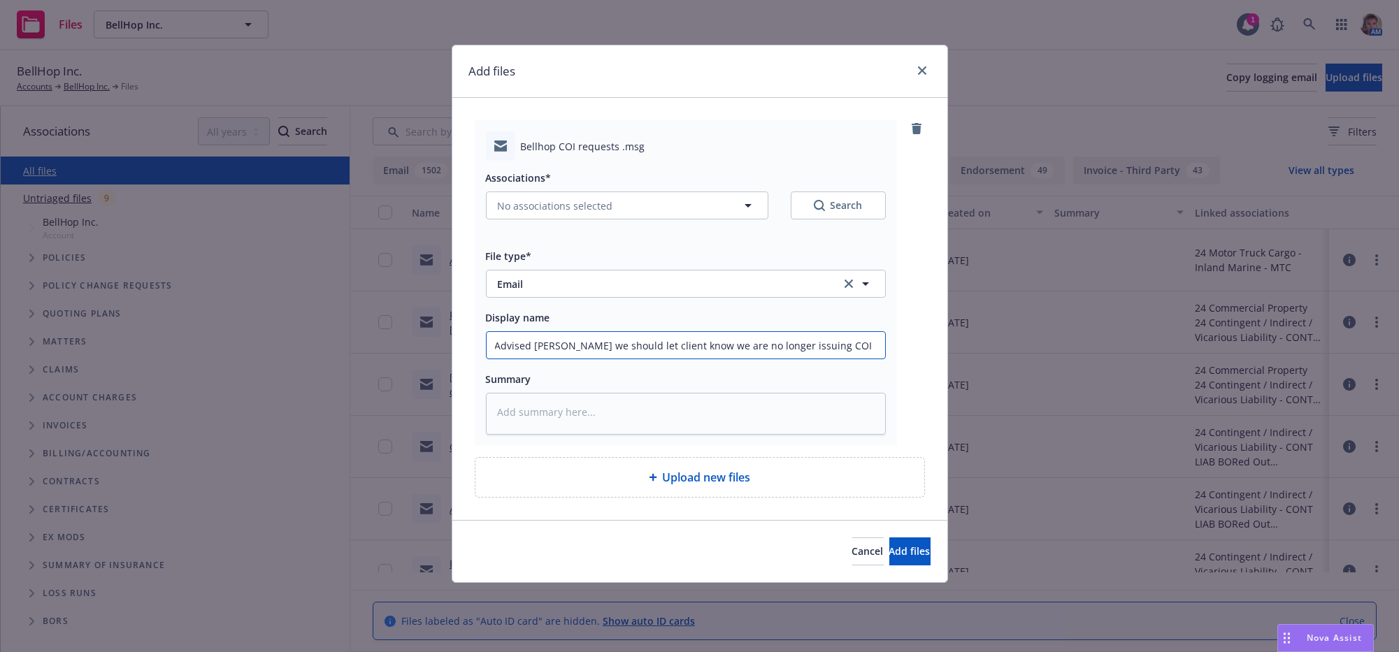
type input "Advised [PERSON_NAME] we should let client know we are no longer issuing COIs"
type textarea "x"
type input "Advised [PERSON_NAME] we should let client know we are no longer issuing COIs"
type textarea "x"
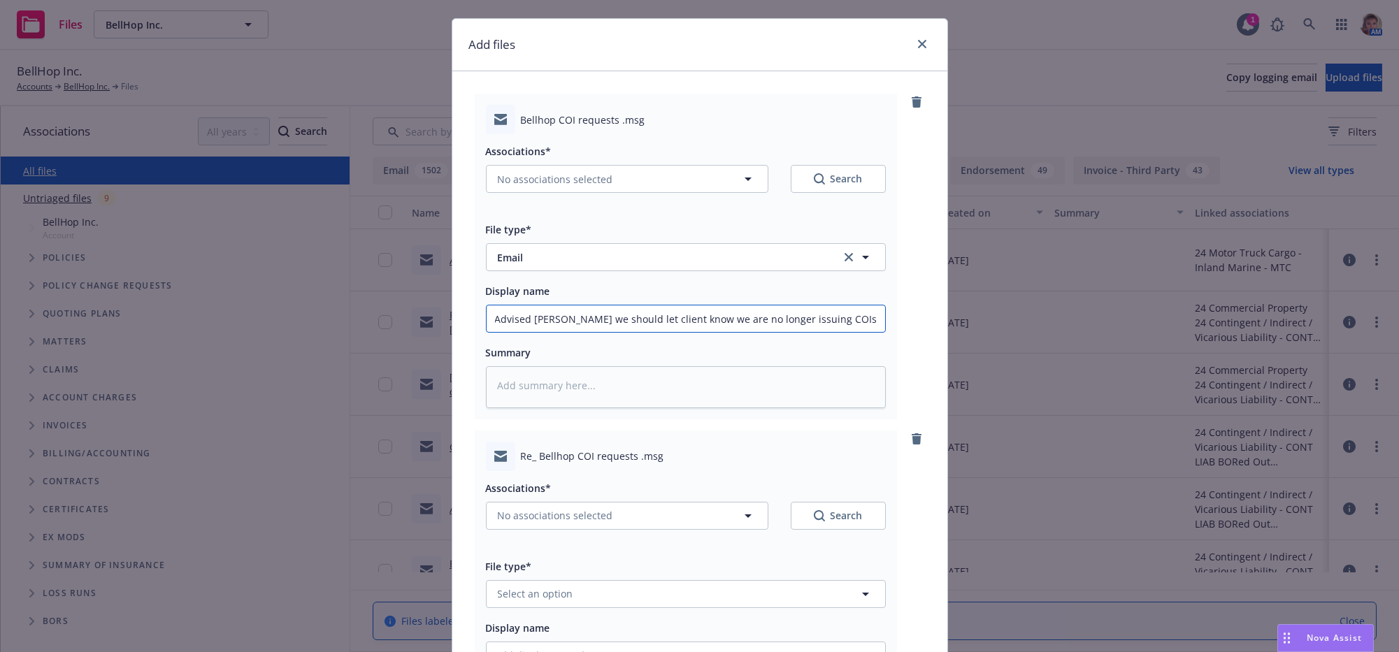
scroll to position [396, 0]
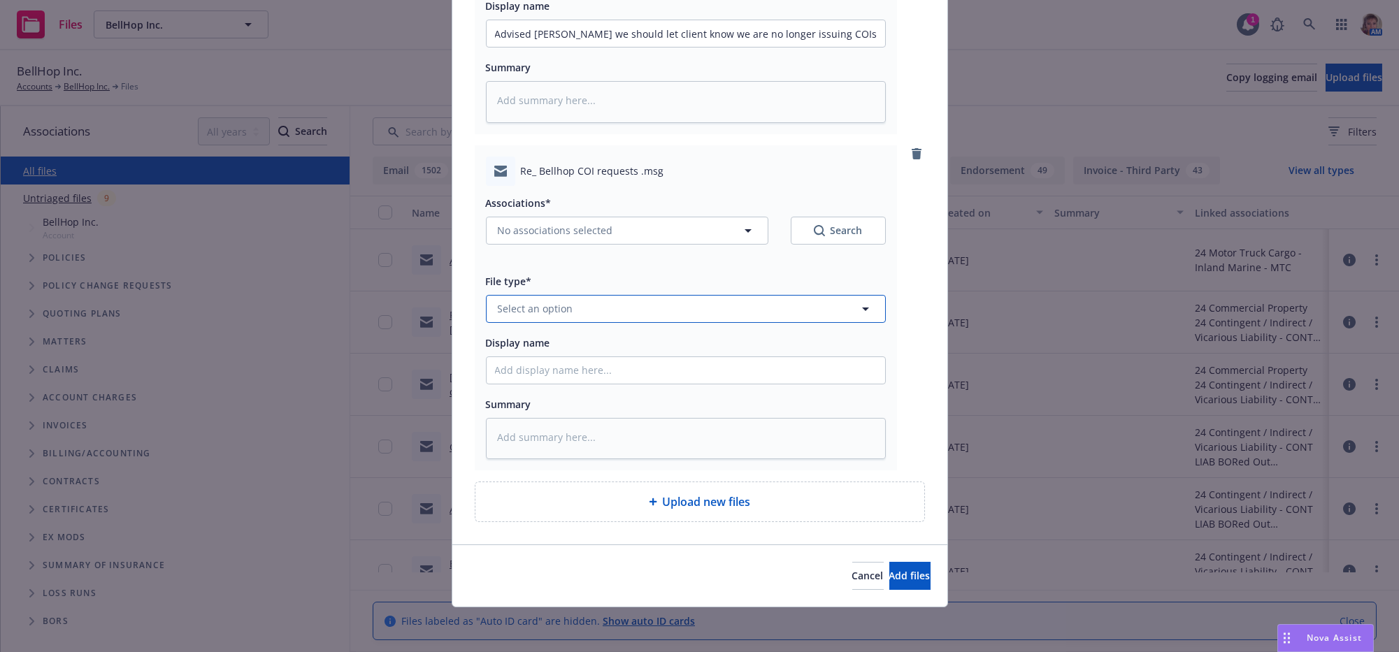
click at [573, 295] on button "Select an option" at bounding box center [686, 309] width 400 height 28
type input "e"
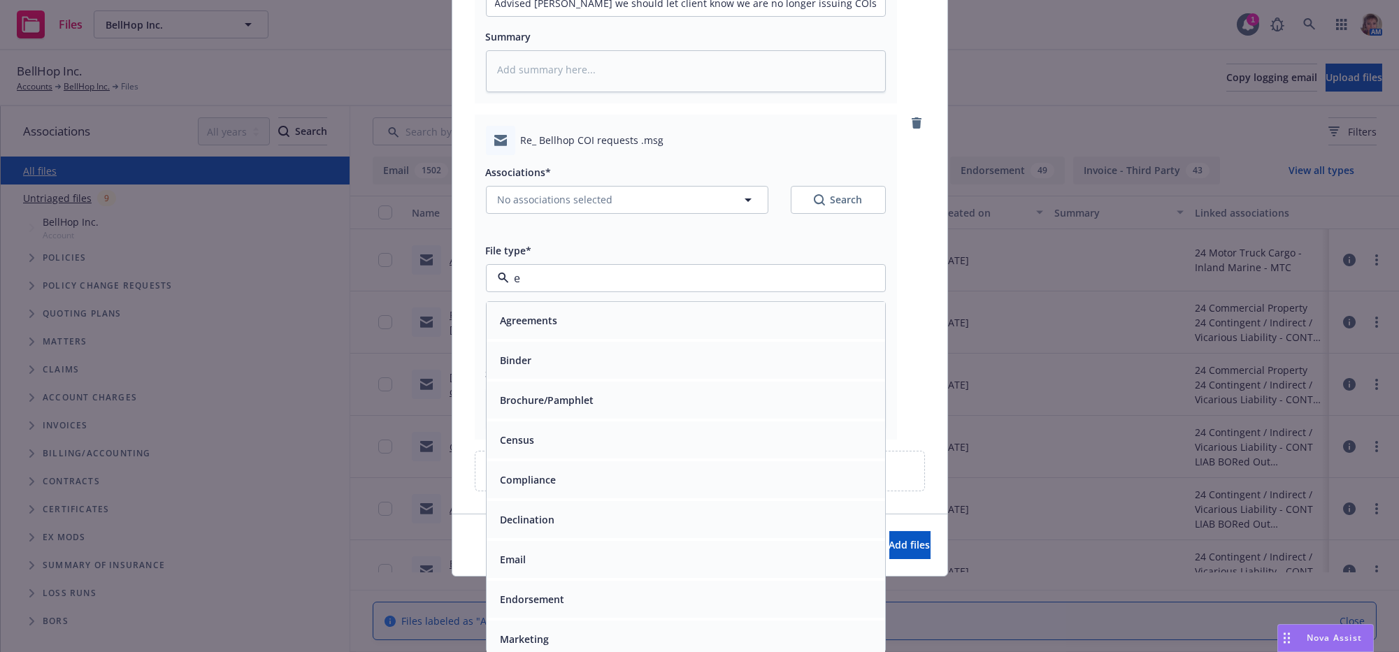
click at [574, 557] on div "Email" at bounding box center [686, 559] width 382 height 20
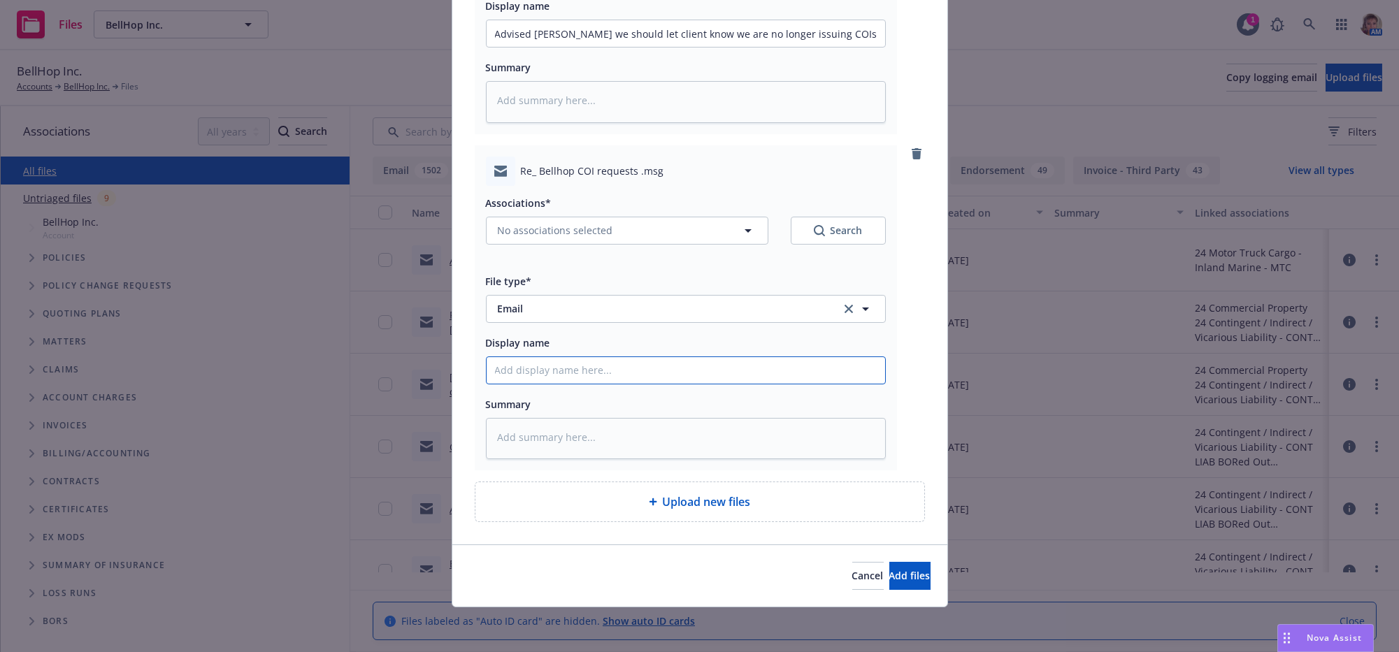
click at [582, 47] on input "Display name" at bounding box center [686, 33] width 398 height 27
type textarea "x"
type input "E"
type textarea "x"
type input "Er"
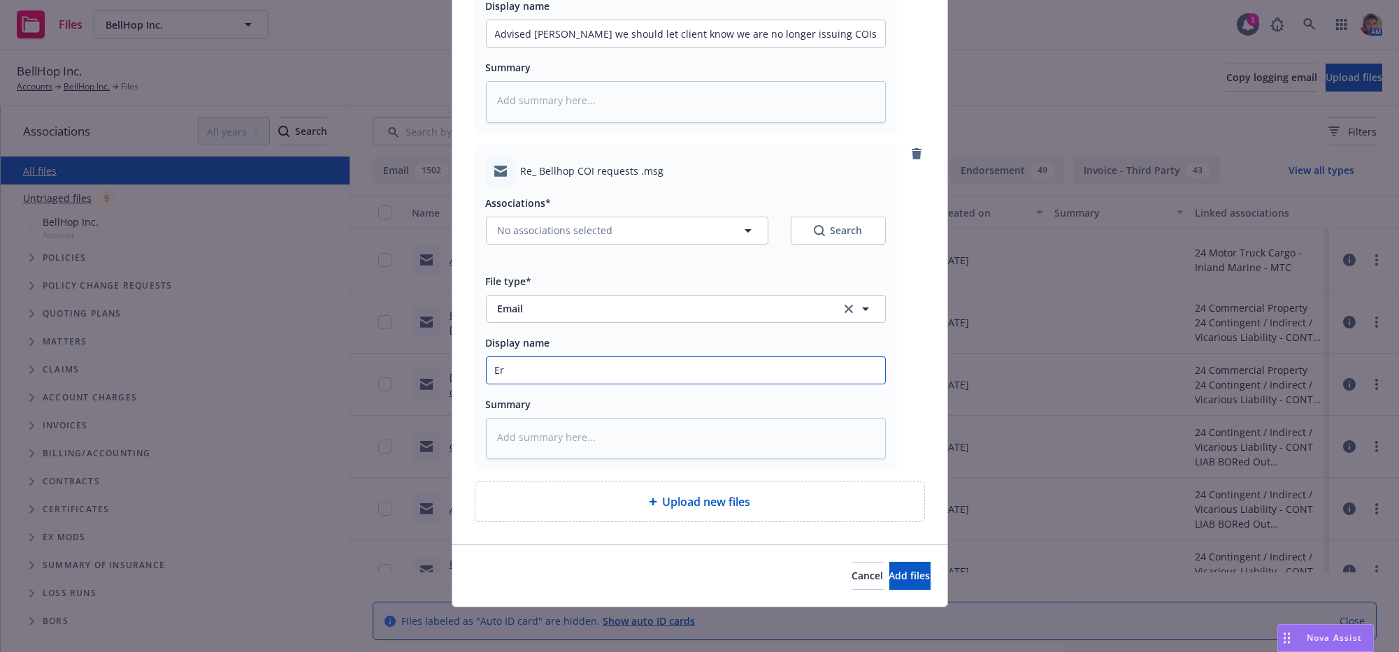
type textarea "x"
type input "[PERSON_NAME]"
type textarea "x"
type input "[PERSON_NAME]"
type textarea "x"
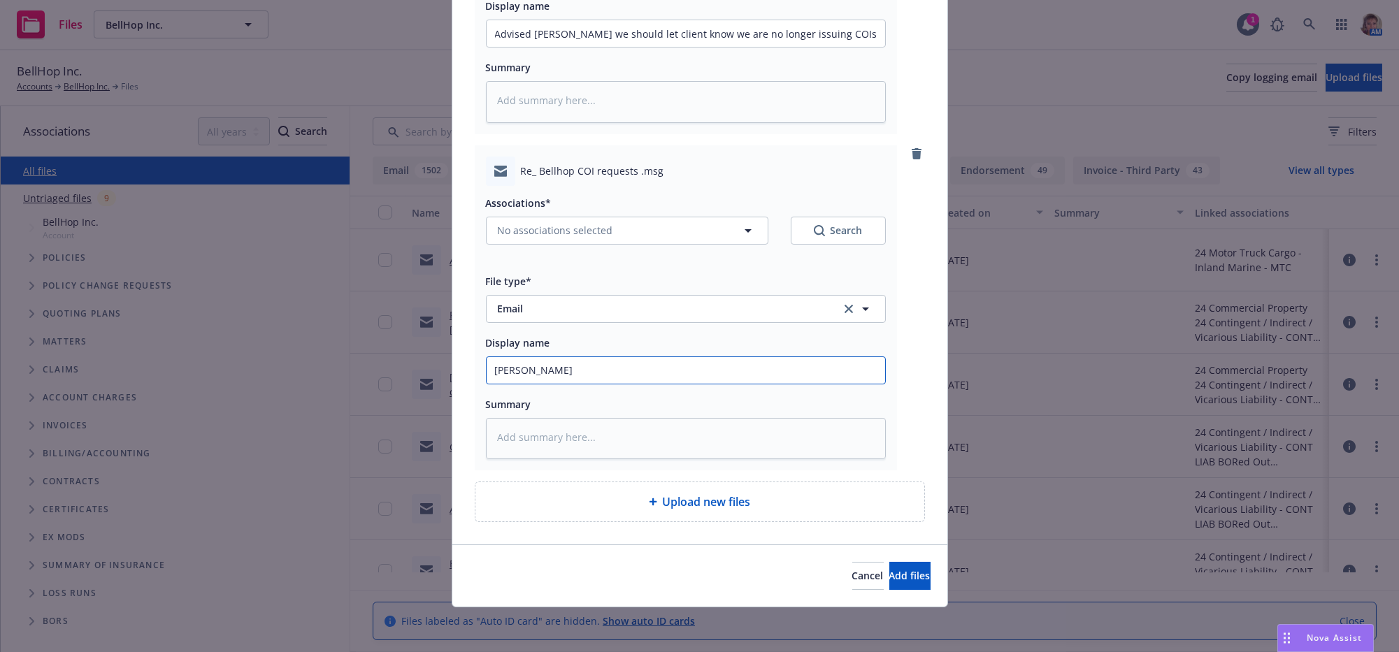
type input "[PERSON_NAME]"
type textarea "x"
type input "[PERSON_NAME]"
type textarea "x"
type input "[PERSON_NAME]"
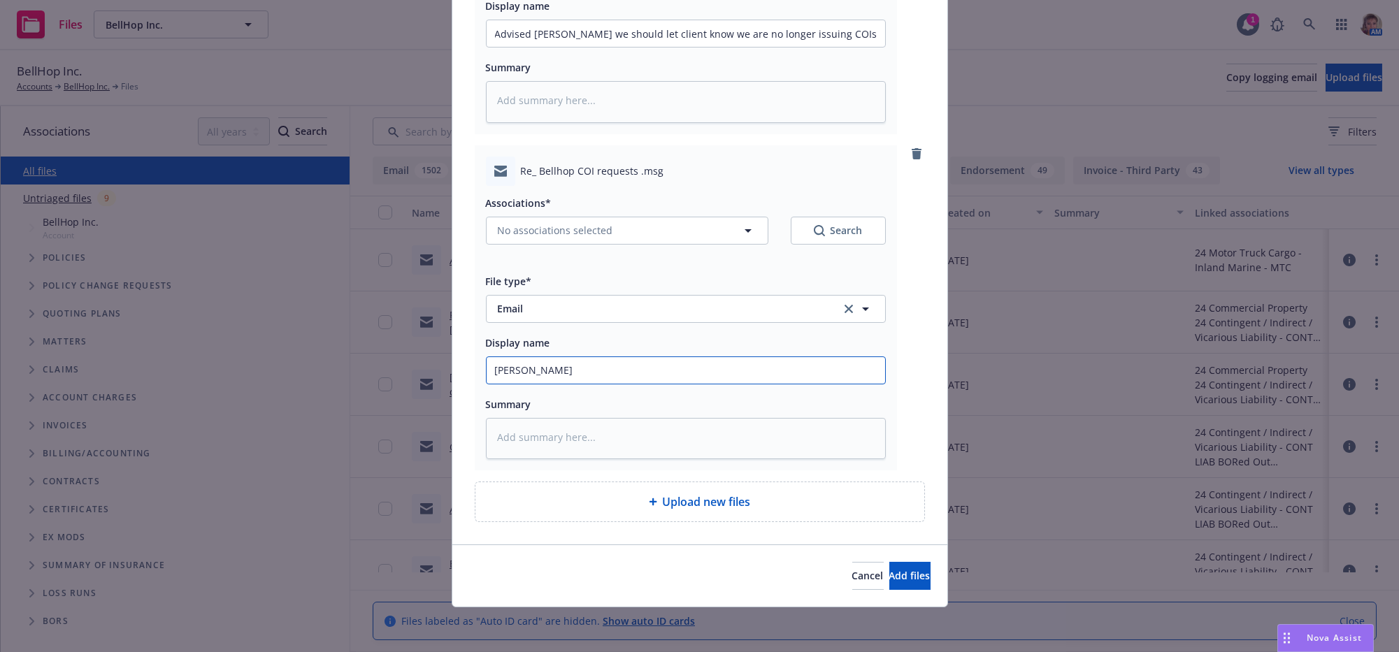
type textarea "x"
type input "[PERSON_NAME]"
type textarea "x"
type input "[PERSON_NAME]"
type textarea "x"
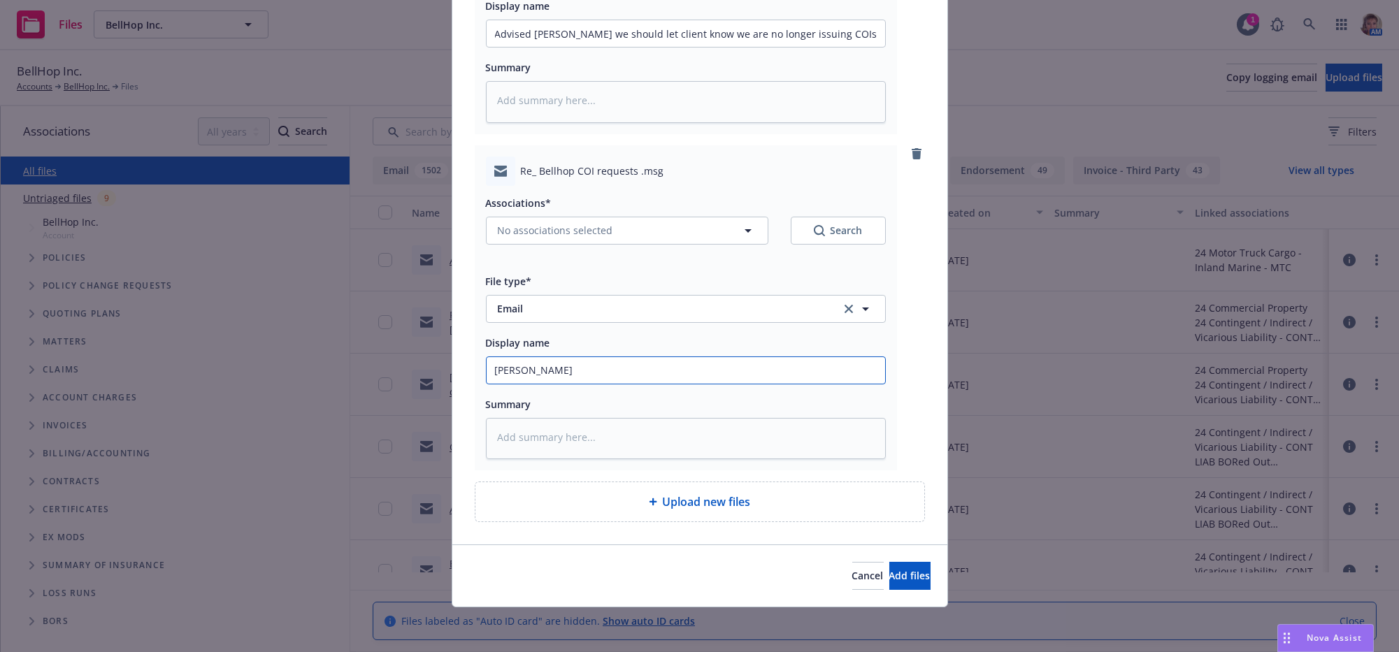
type input "[PERSON_NAME]"
type textarea "x"
type input "[PERSON_NAME]"
type textarea "x"
type input "[PERSON_NAME] agree"
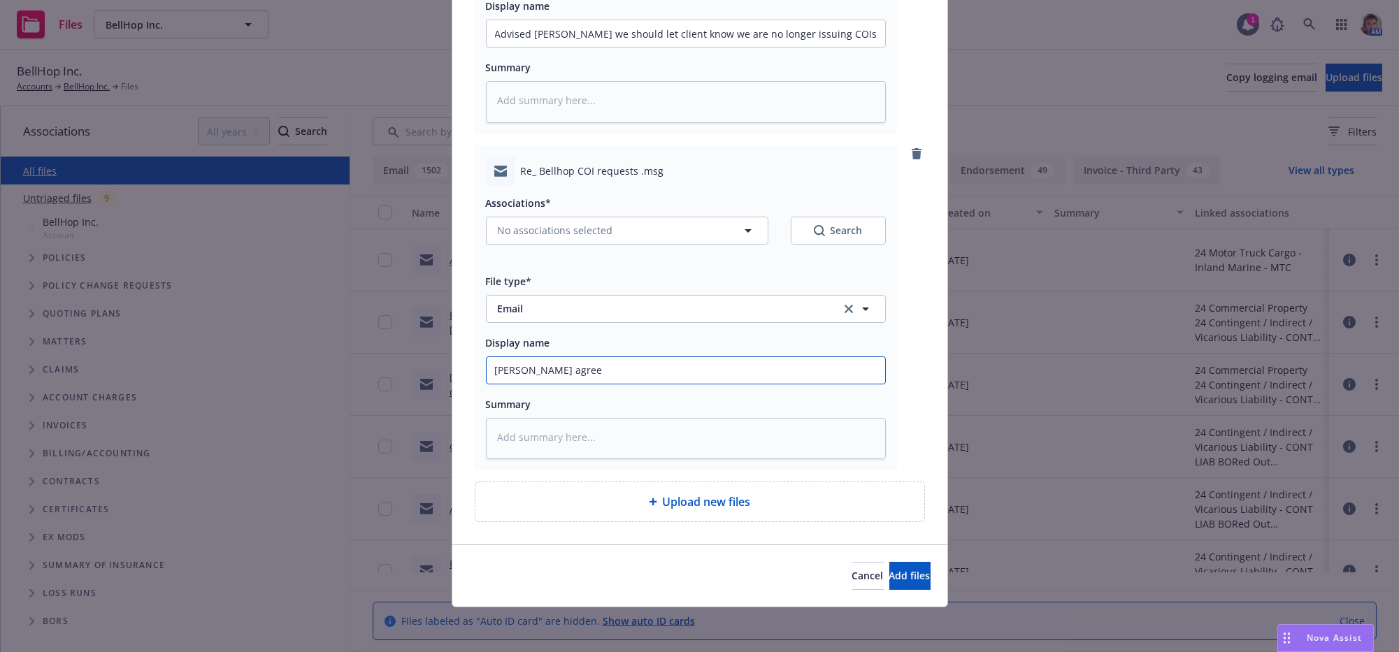
type textarea "x"
type input "[PERSON_NAME] agreed"
type textarea "x"
type input "[PERSON_NAME] agreed"
type textarea "x"
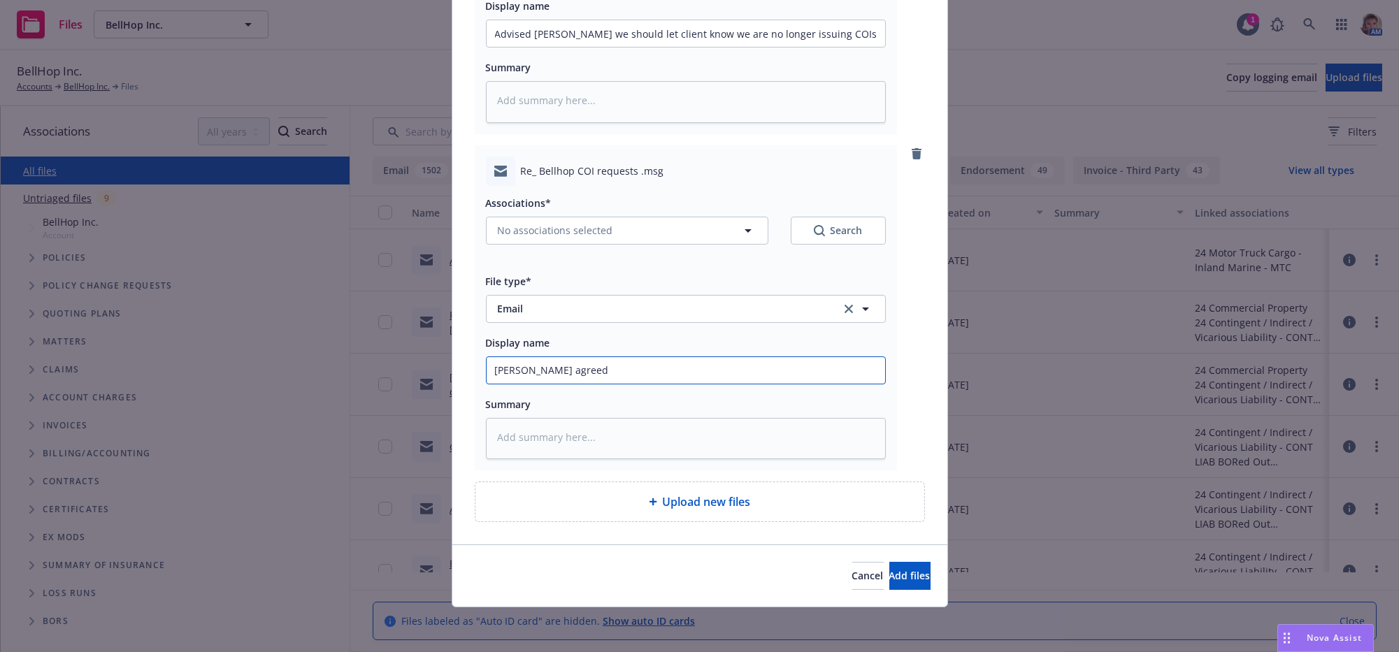
type input "[PERSON_NAME] agreed a"
type textarea "x"
type input "[PERSON_NAME] agreed an"
type textarea "x"
type input "[PERSON_NAME] agreed and"
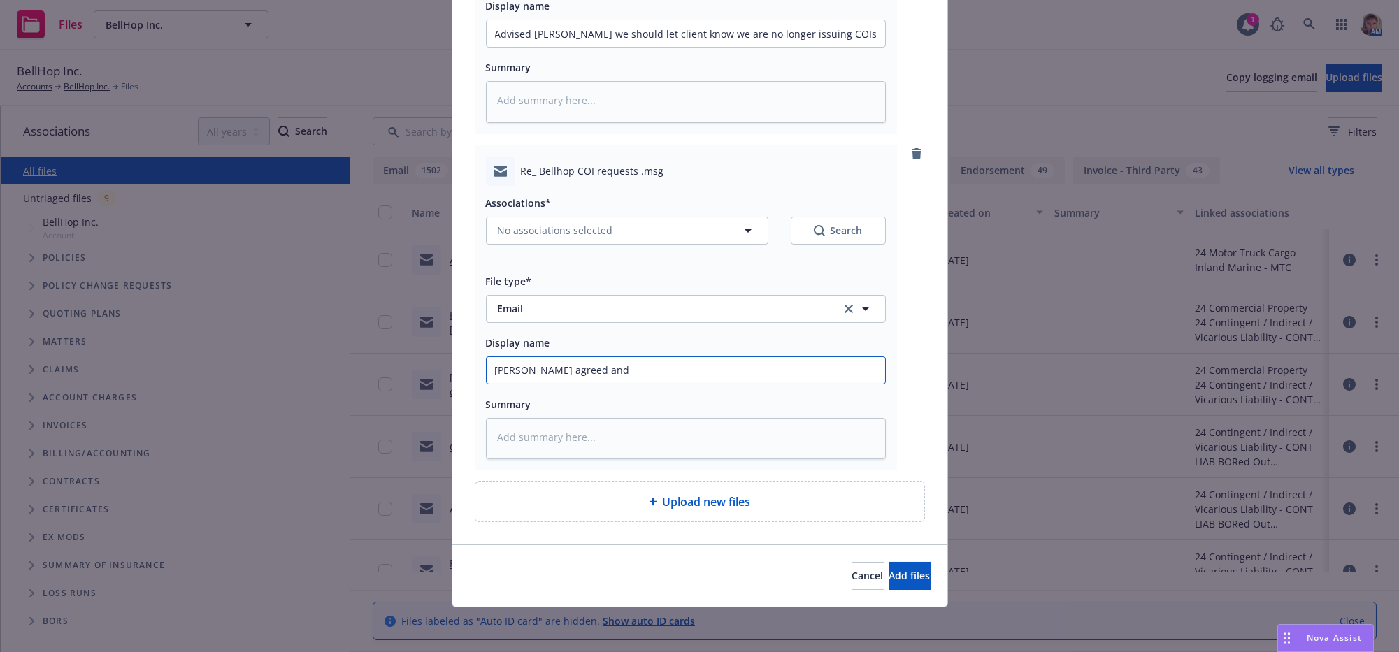
type textarea "x"
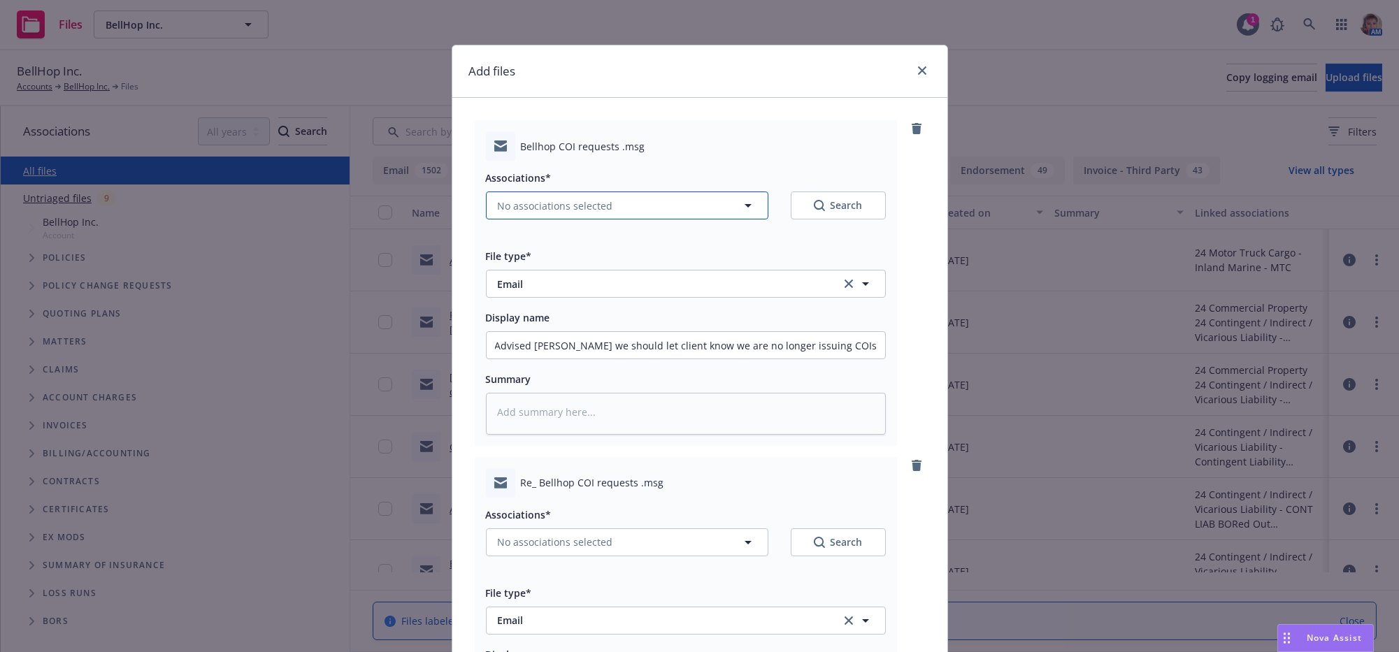
click at [740, 214] on icon "button" at bounding box center [748, 205] width 17 height 17
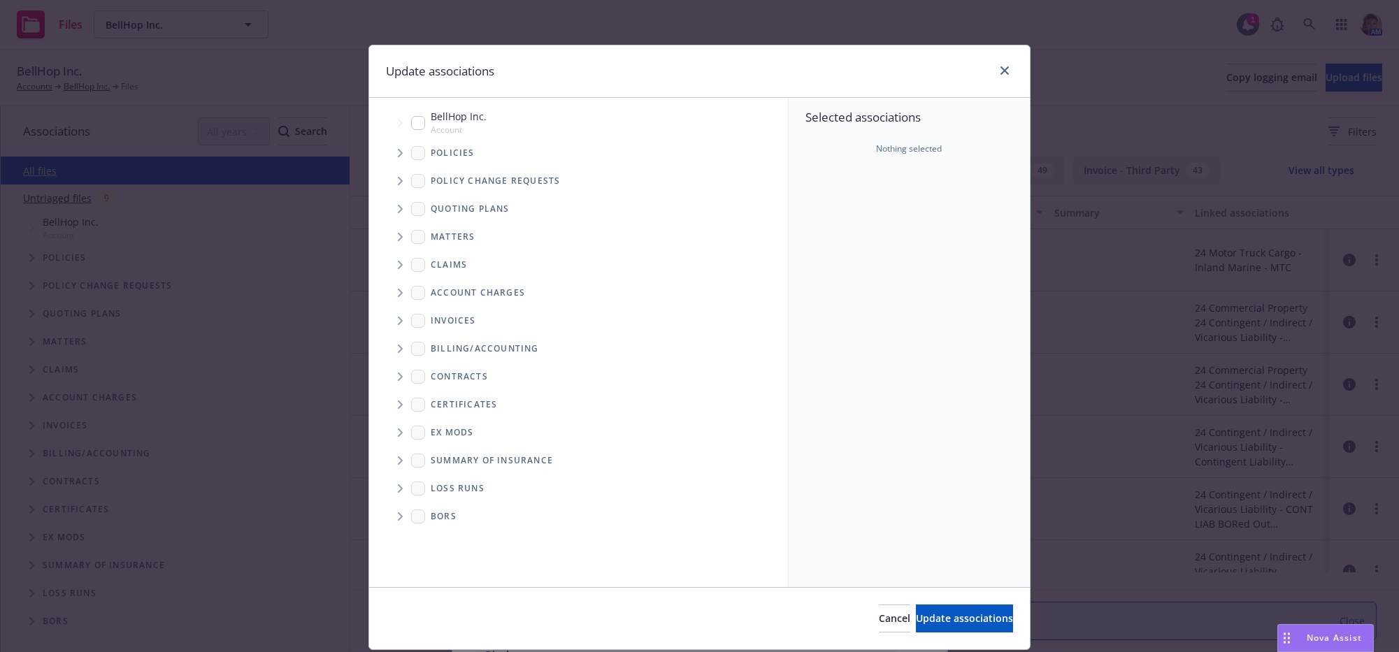
click at [411, 127] on input "Tree Example" at bounding box center [418, 123] width 14 height 14
click at [958, 625] on span "Update associations" at bounding box center [964, 618] width 97 height 13
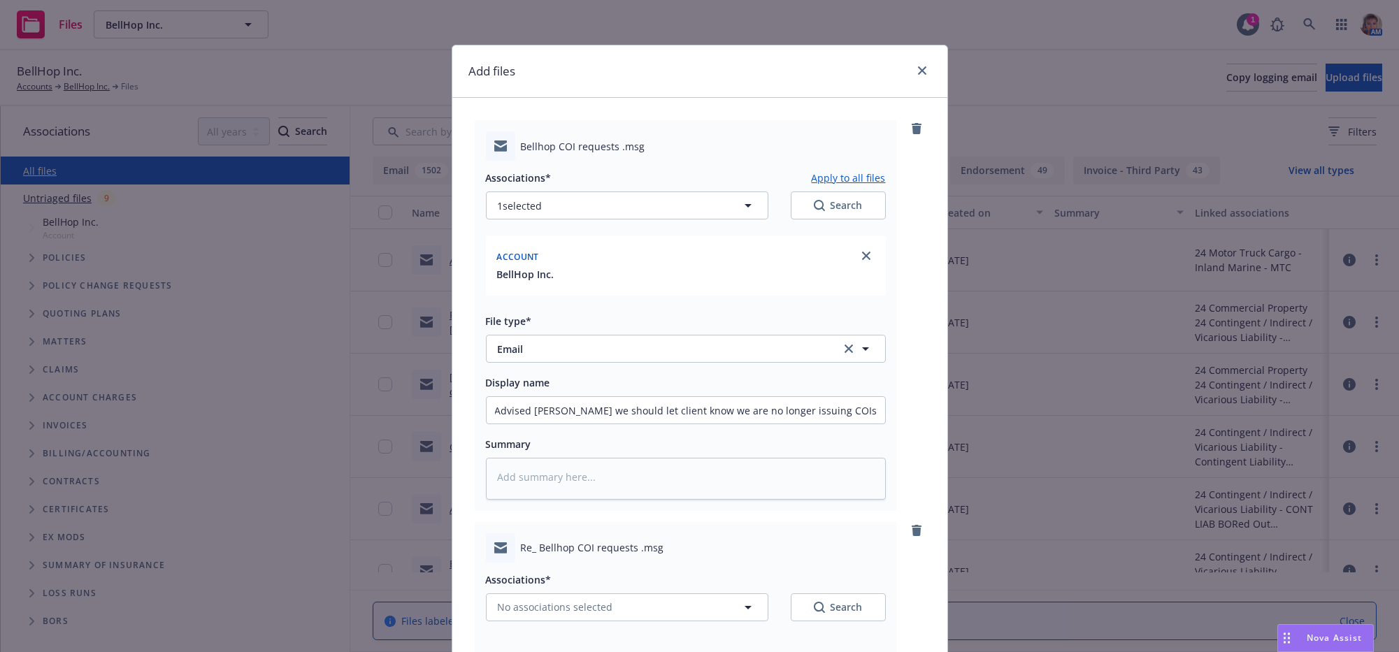
scroll to position [467, 0]
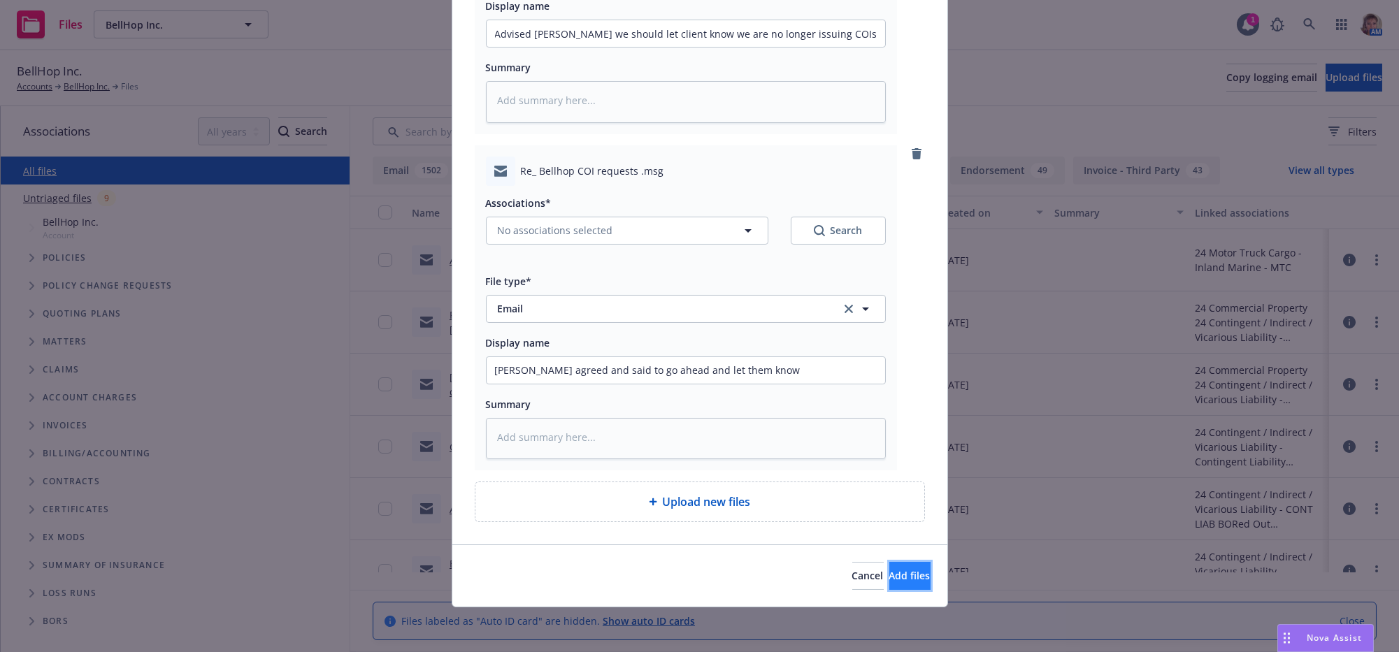
click at [911, 575] on button "Add files" at bounding box center [909, 576] width 41 height 28
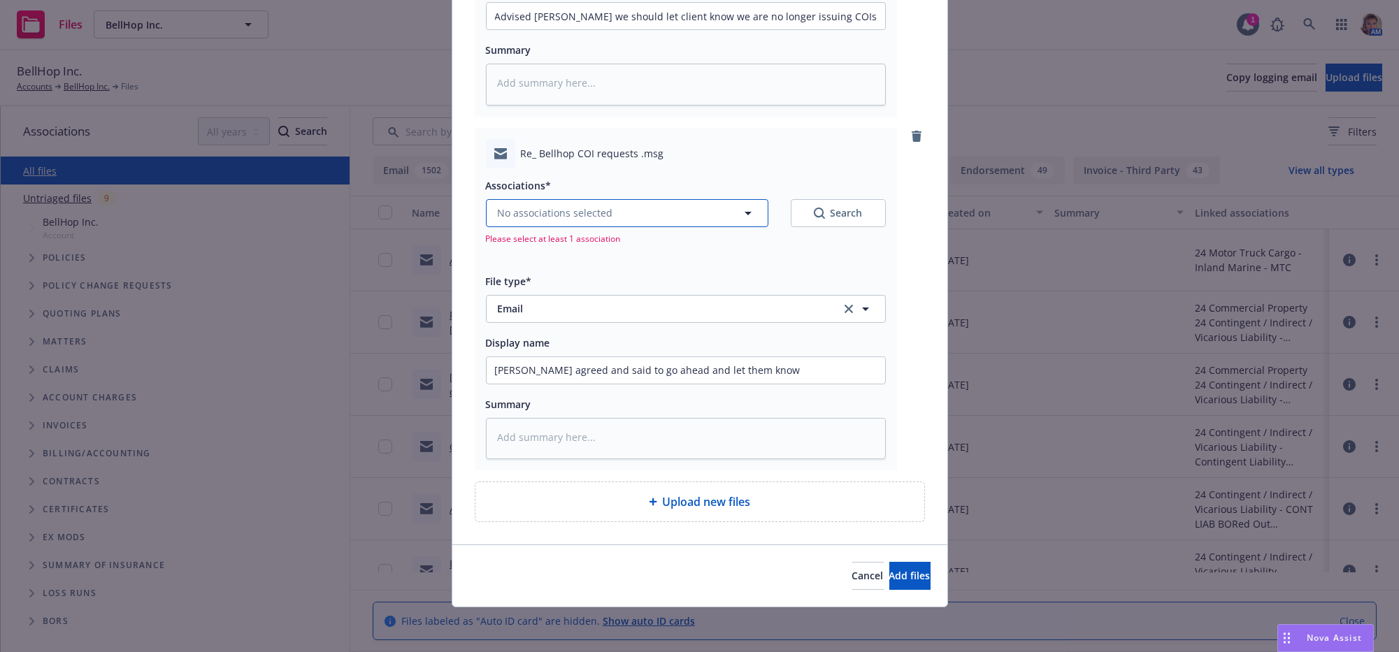
click at [513, 206] on span "No associations selected" at bounding box center [555, 213] width 115 height 15
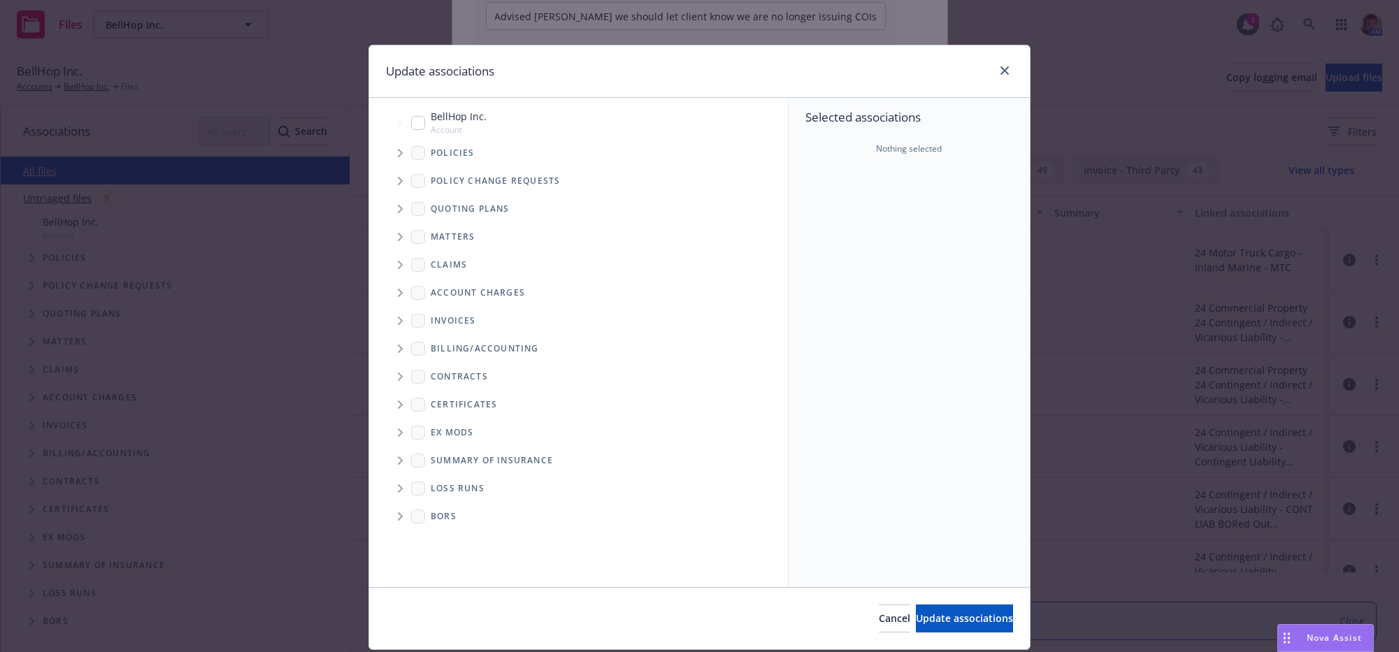
click at [411, 129] on input "Tree Example" at bounding box center [418, 123] width 14 height 14
drag, startPoint x: 986, startPoint y: 619, endPoint x: 927, endPoint y: 589, distance: 66.6
click at [984, 619] on button "Update associations" at bounding box center [964, 619] width 97 height 28
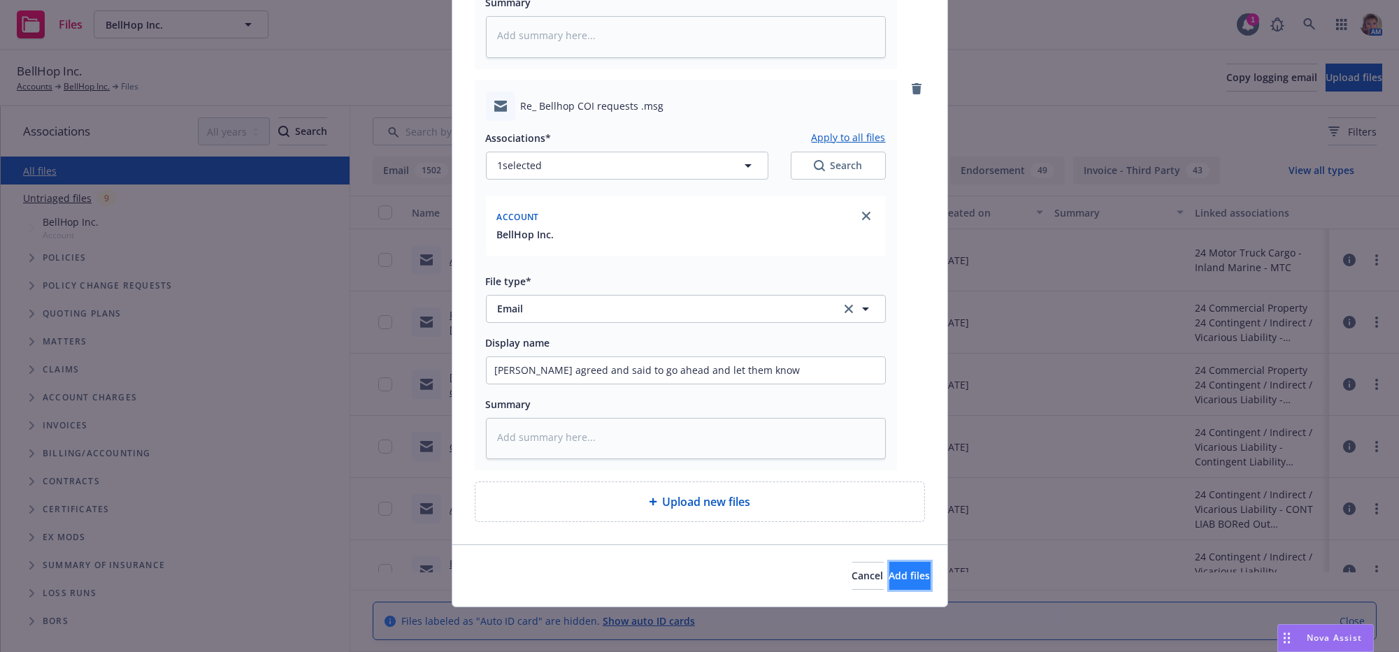
click at [889, 582] on span "Add files" at bounding box center [909, 575] width 41 height 13
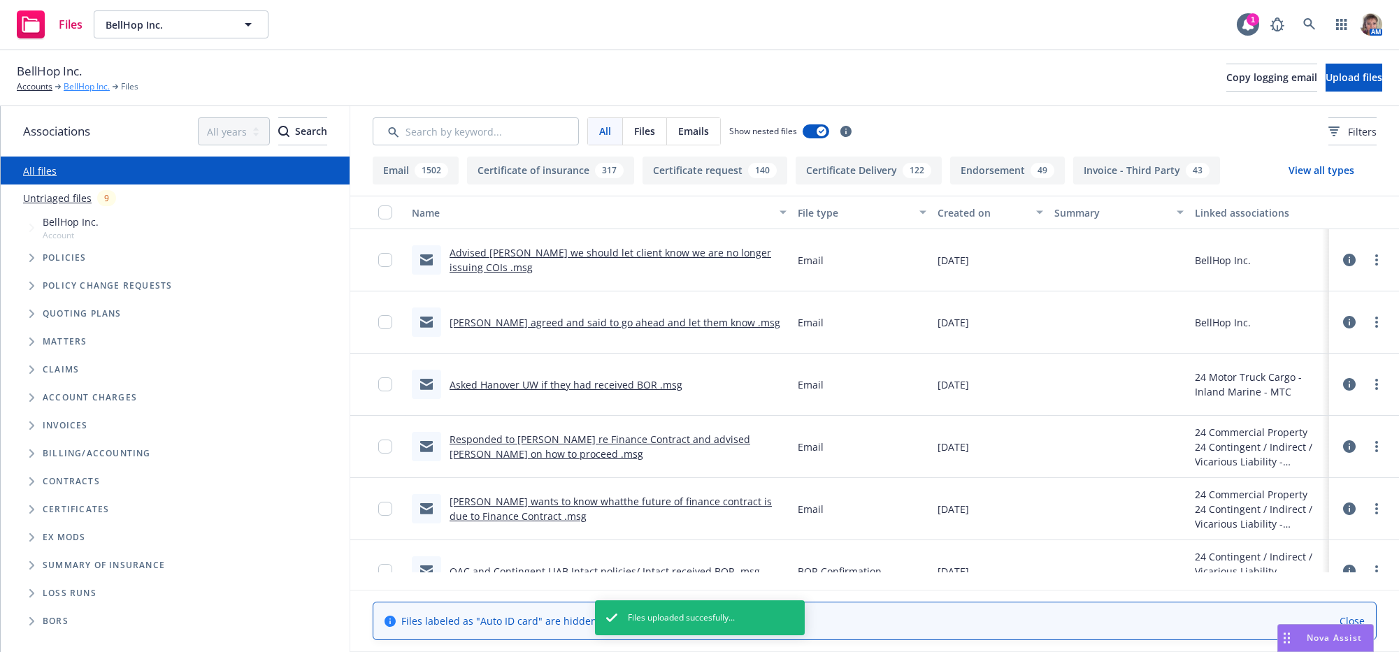
click at [105, 89] on link "BellHop Inc." at bounding box center [87, 86] width 46 height 13
